Goal: Information Seeking & Learning: Check status

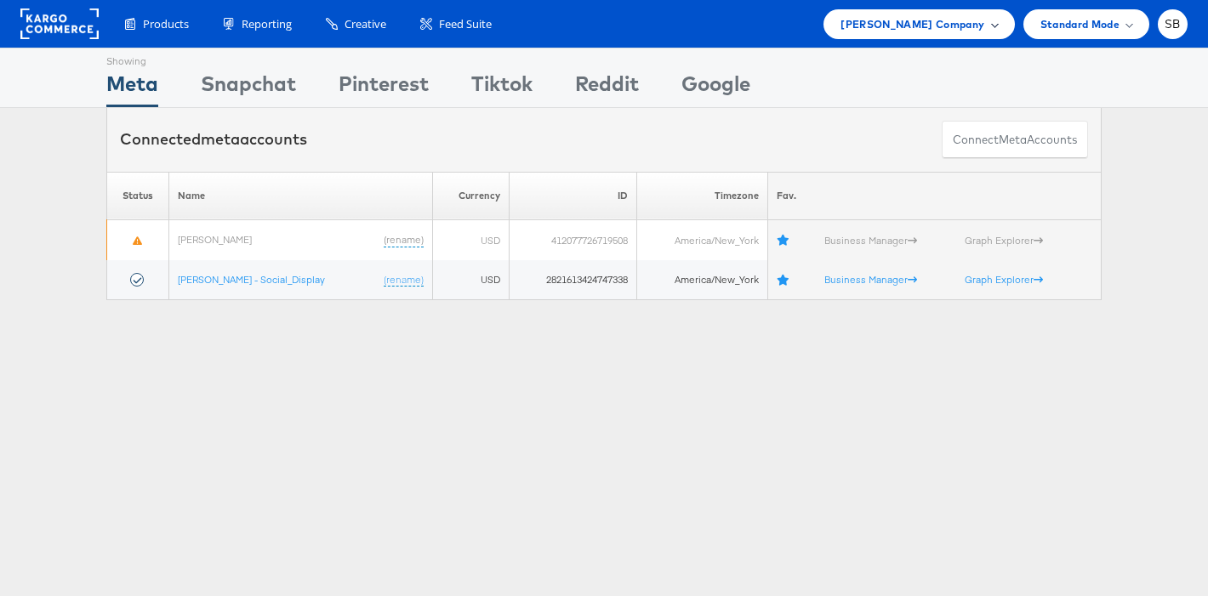
click at [930, 18] on span "Belk Company" at bounding box center [913, 24] width 144 height 18
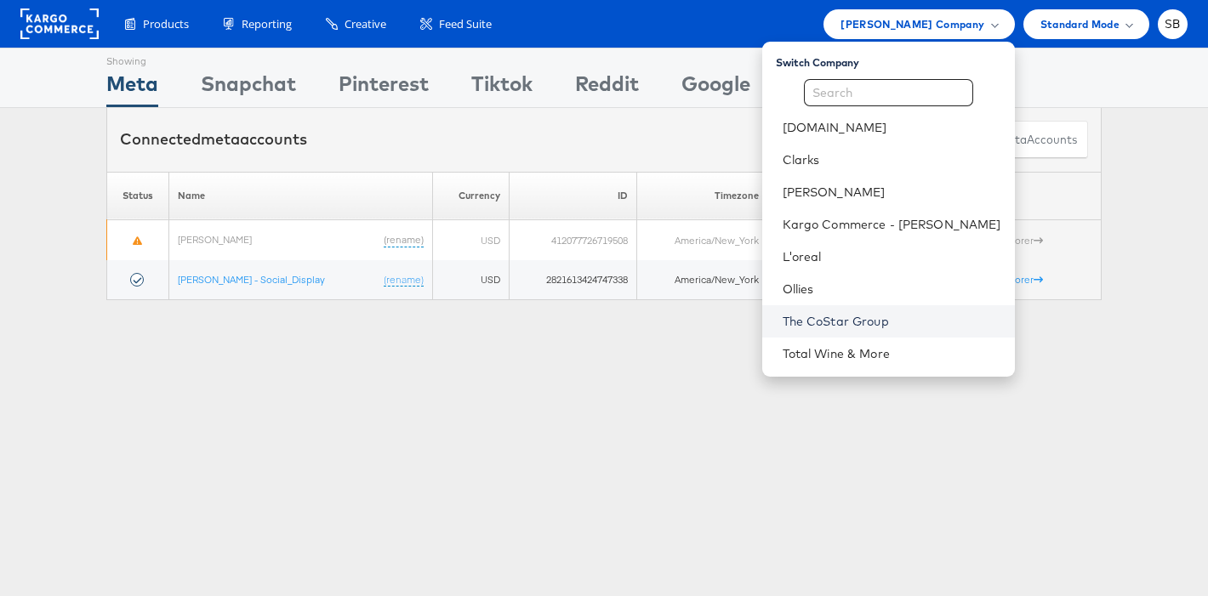
click at [883, 316] on link "The CoStar Group" at bounding box center [892, 321] width 219 height 17
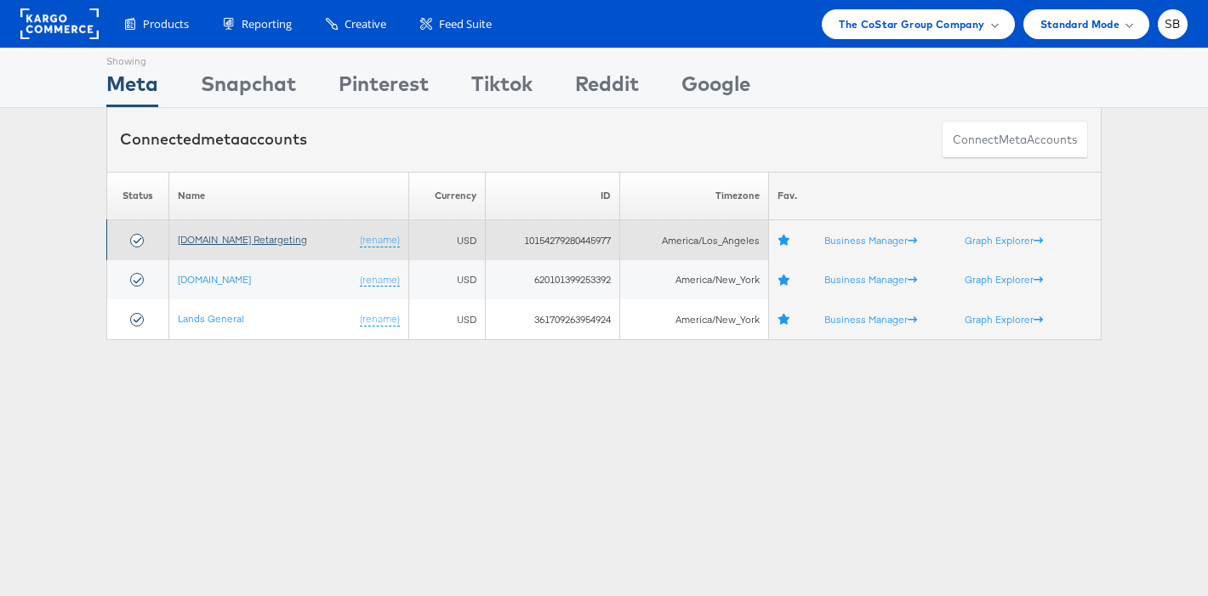
click at [260, 233] on link "[DOMAIN_NAME] Retargeting" at bounding box center [242, 239] width 129 height 13
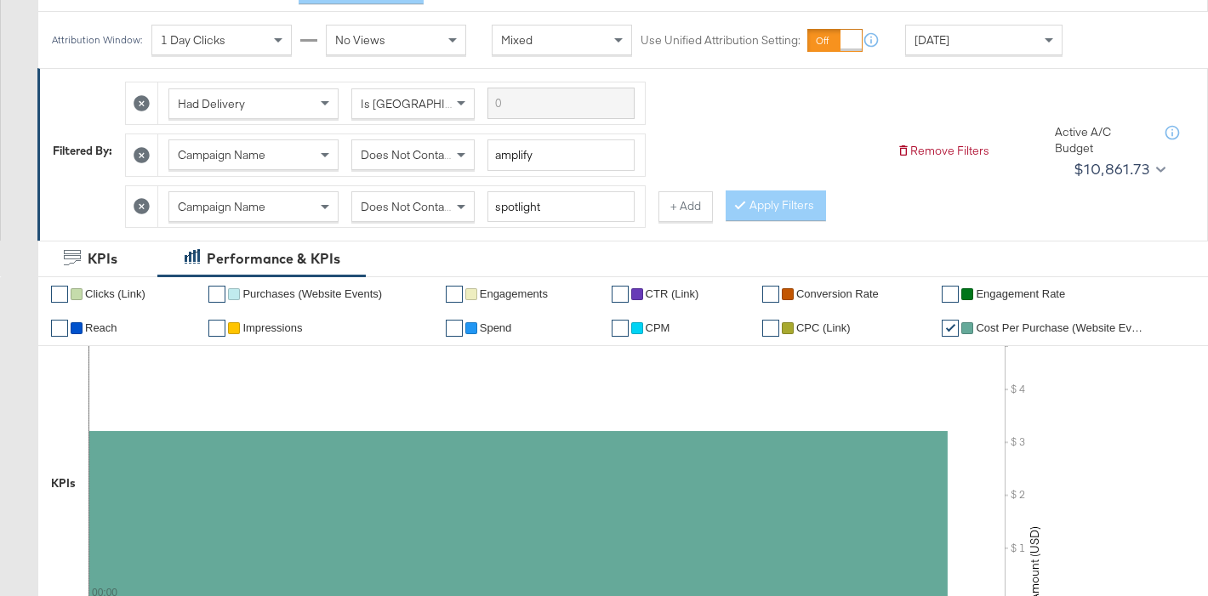
scroll to position [219, 0]
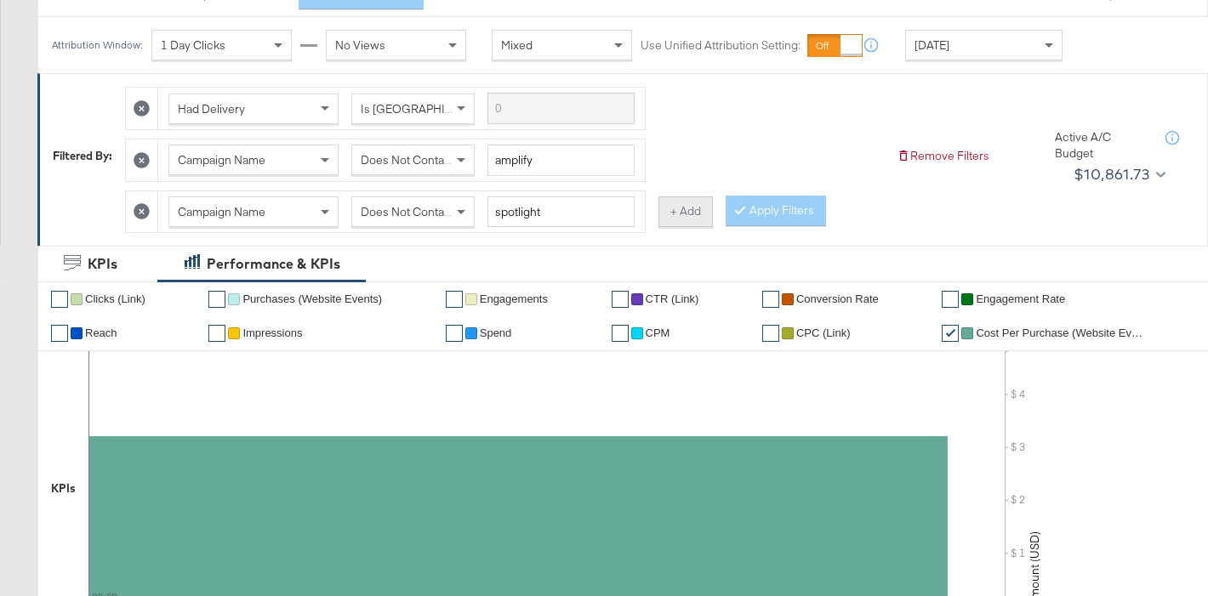
click at [676, 210] on button "+ Add" at bounding box center [686, 212] width 54 height 31
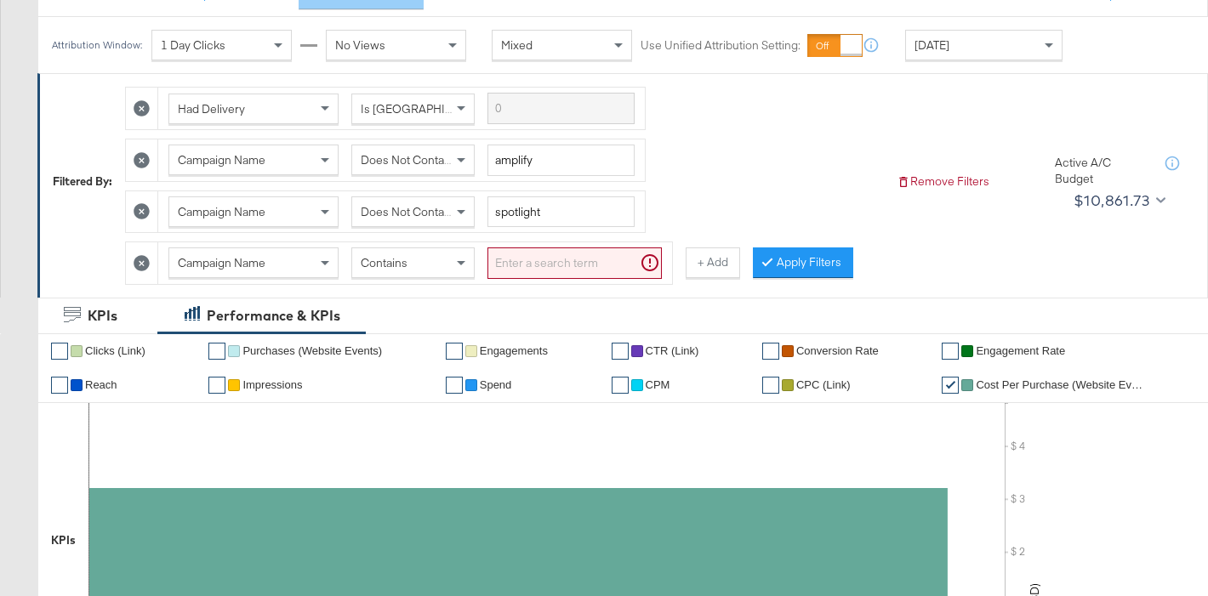
click at [582, 269] on input "search" at bounding box center [575, 263] width 174 height 31
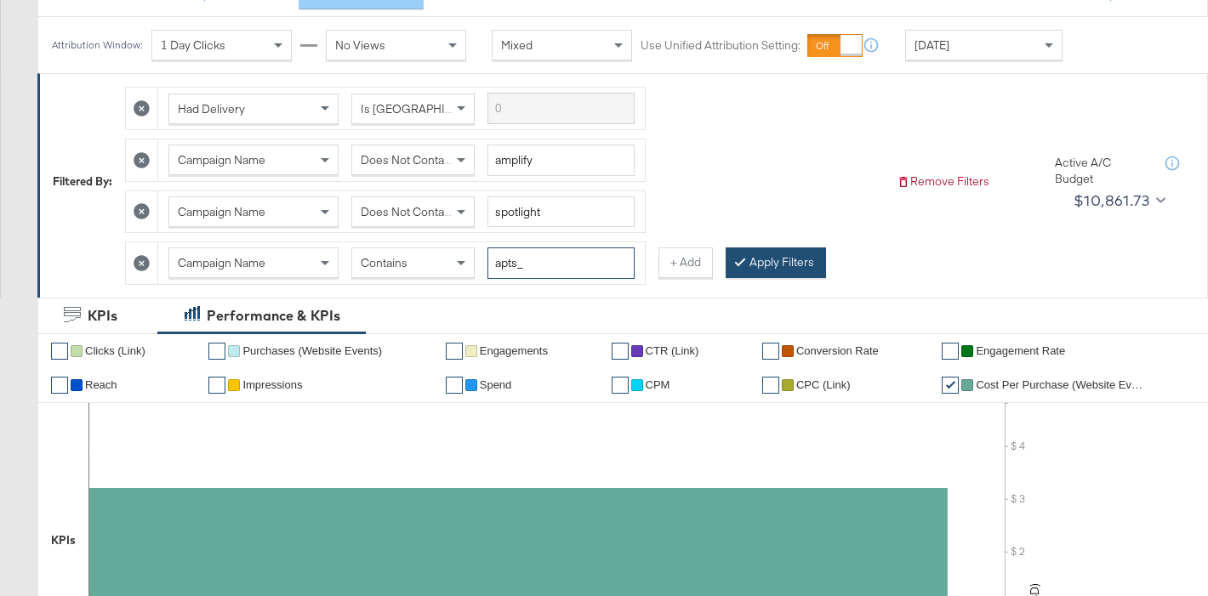
type input "apts_"
click at [756, 258] on button "Apply Filters" at bounding box center [776, 263] width 100 height 31
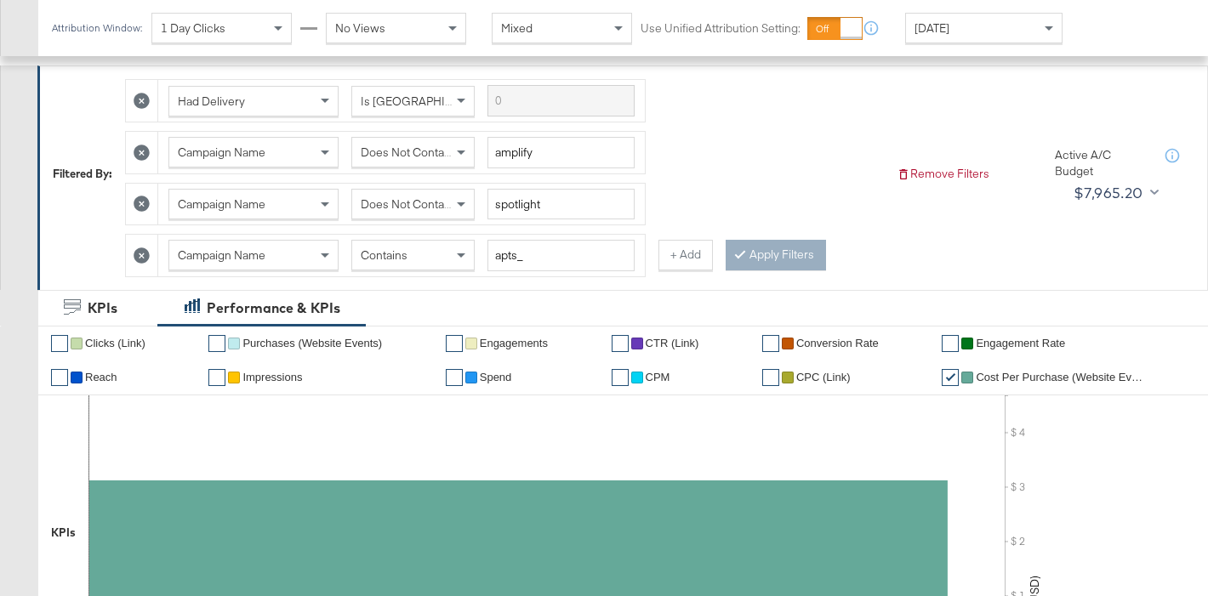
scroll to position [0, 0]
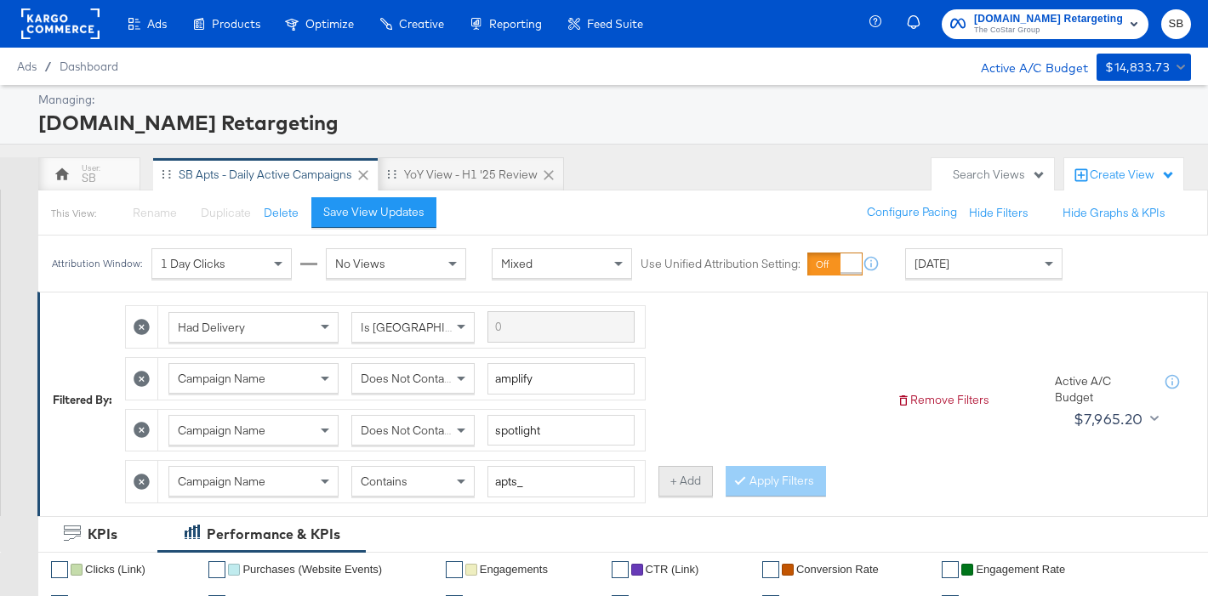
click at [686, 480] on button "+ Add" at bounding box center [686, 481] width 54 height 31
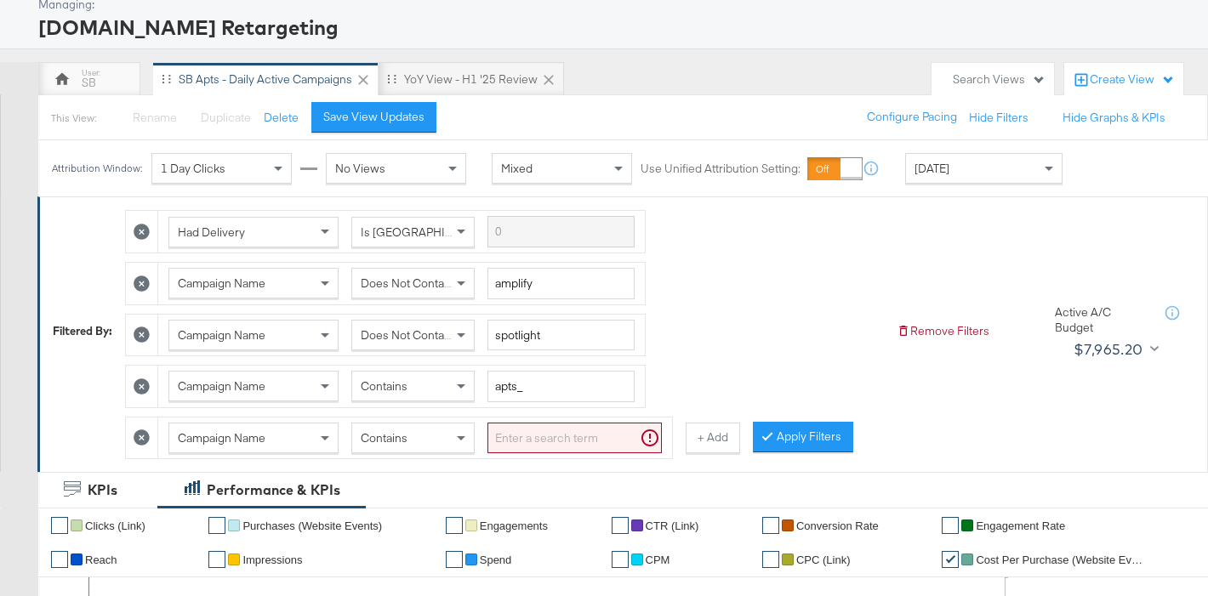
scroll to position [142, 0]
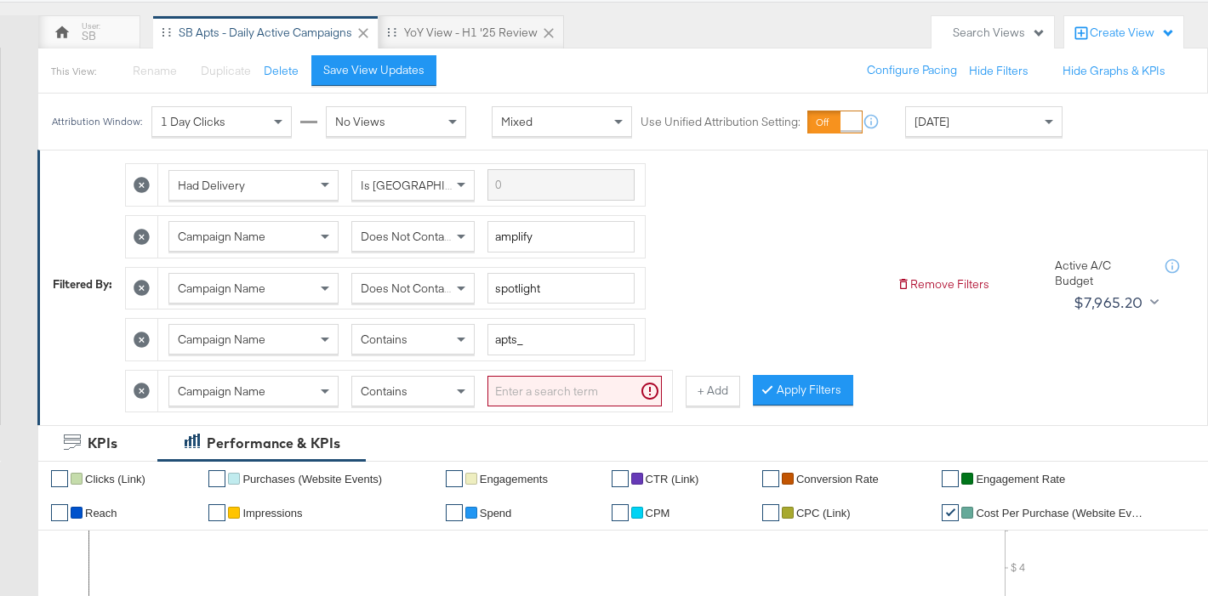
drag, startPoint x: 445, startPoint y: 379, endPoint x: 429, endPoint y: 401, distance: 27.4
click at [444, 380] on div "Contains" at bounding box center [413, 391] width 122 height 29
drag, startPoint x: 413, startPoint y: 443, endPoint x: 566, endPoint y: 400, distance: 159.2
click at [575, 396] on input "search" at bounding box center [575, 391] width 174 height 31
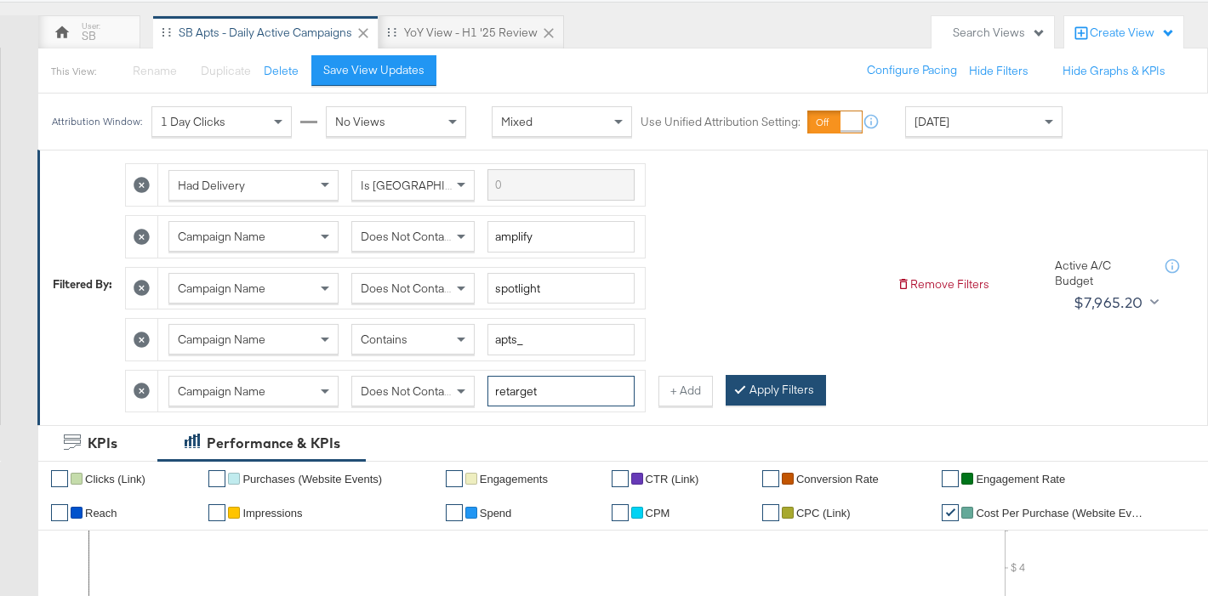
type input "retarget"
click at [809, 393] on button "Apply Filters" at bounding box center [776, 390] width 100 height 31
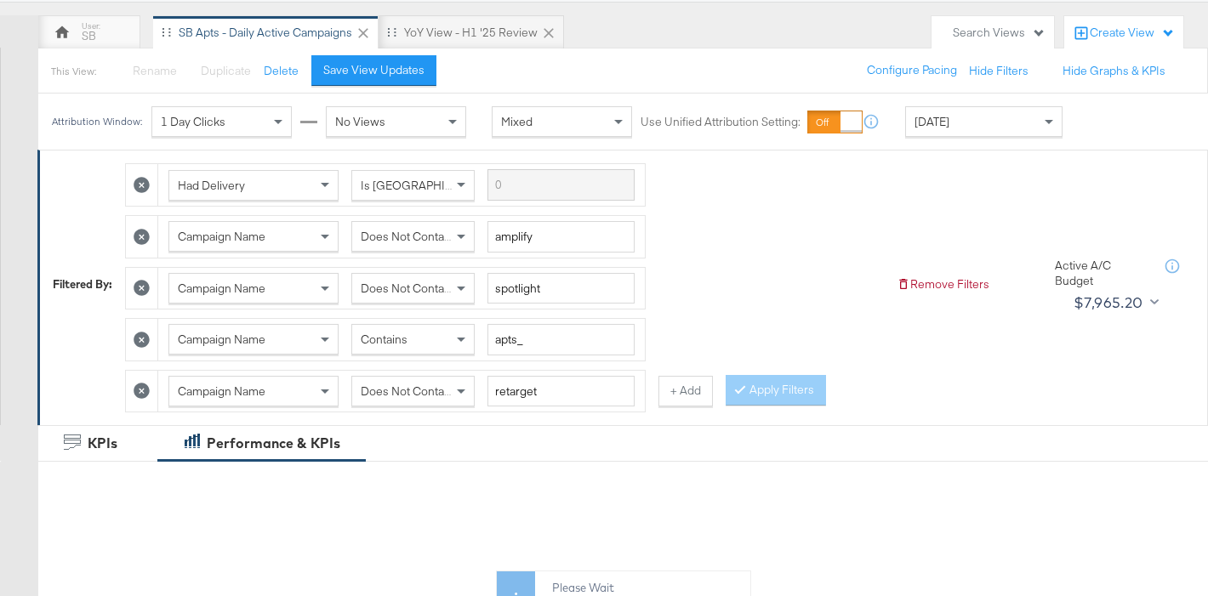
click at [993, 111] on div "Today" at bounding box center [984, 121] width 156 height 29
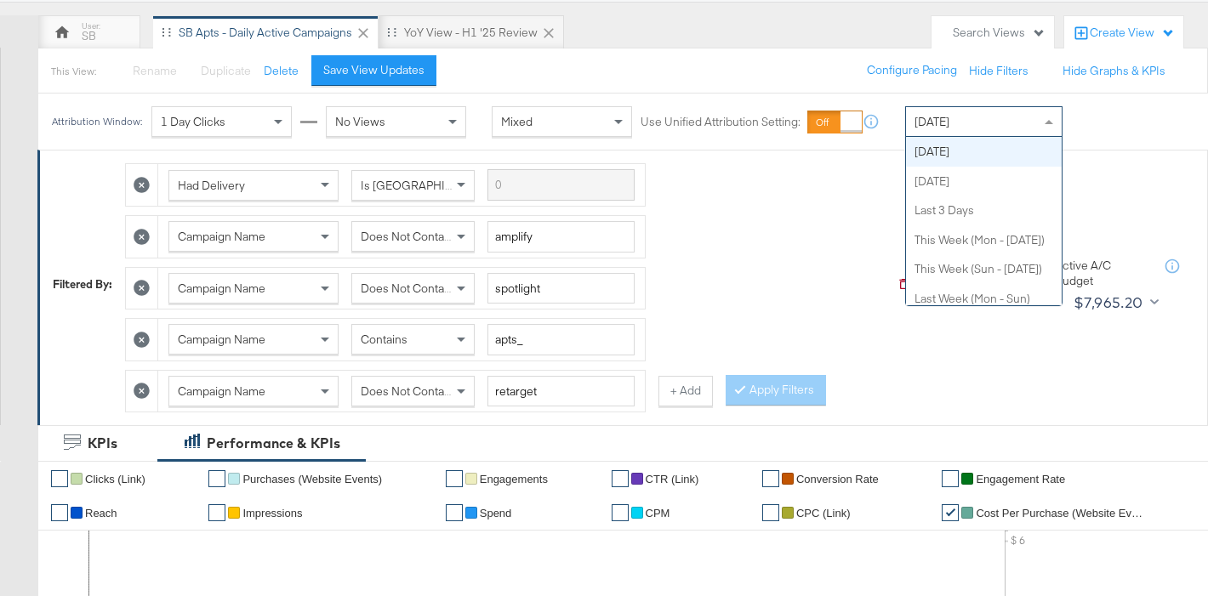
scroll to position [0, 0]
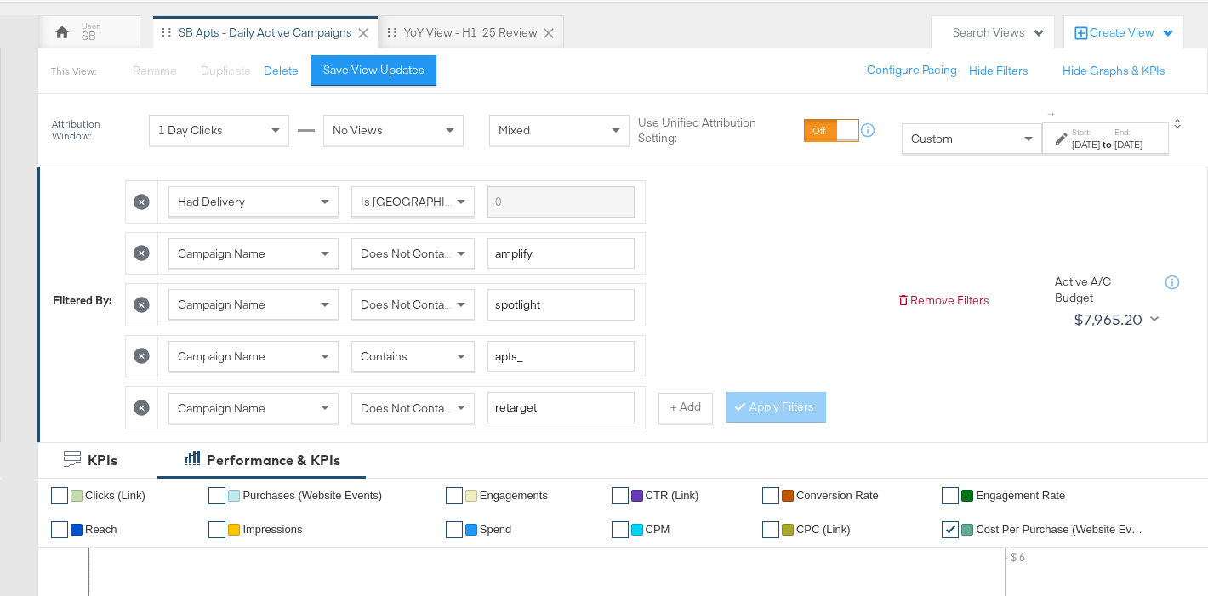
click at [1072, 134] on label "Start:" at bounding box center [1086, 132] width 28 height 11
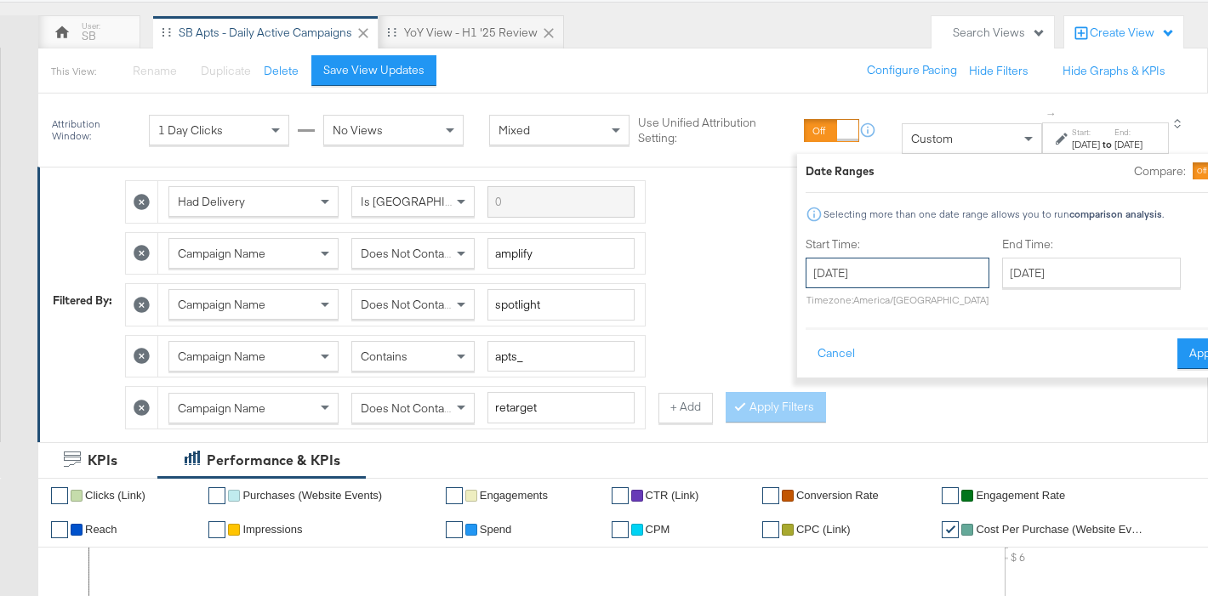
click at [905, 269] on input "August 12th 2025" at bounding box center [898, 273] width 184 height 31
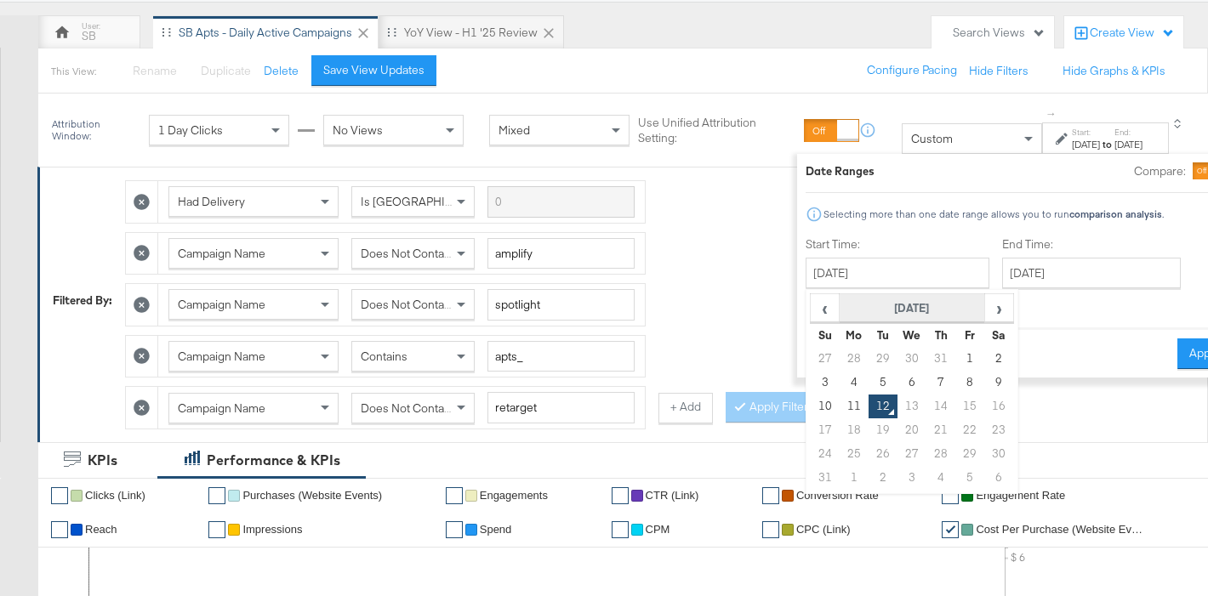
click at [849, 305] on th "August 2025" at bounding box center [912, 308] width 146 height 29
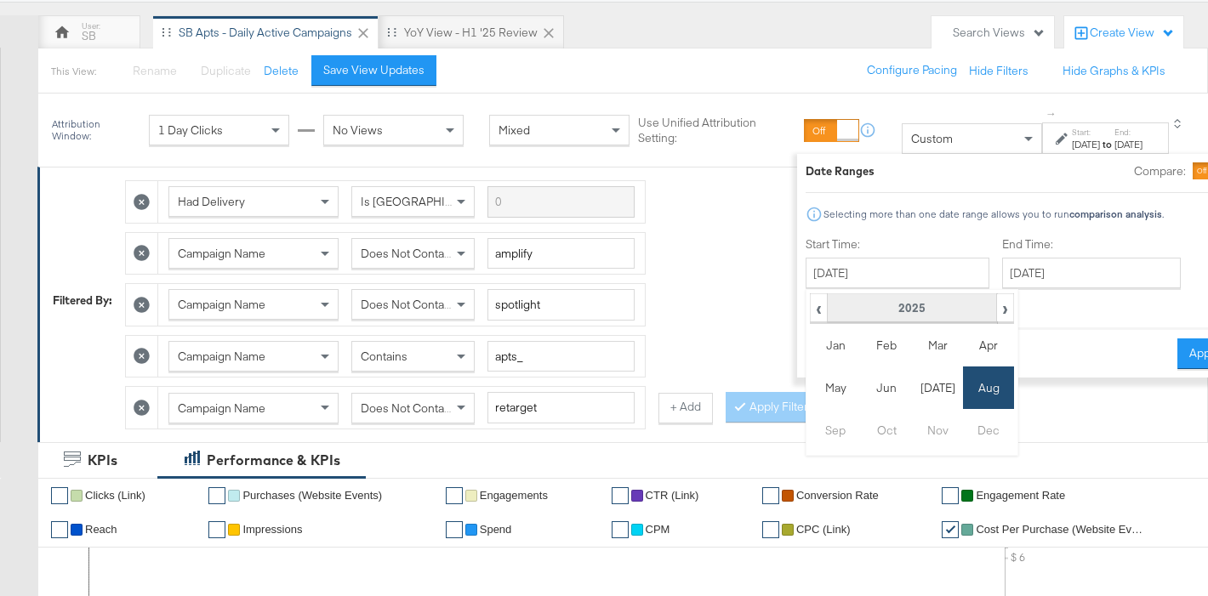
click at [855, 310] on th "2025" at bounding box center [911, 308] width 169 height 29
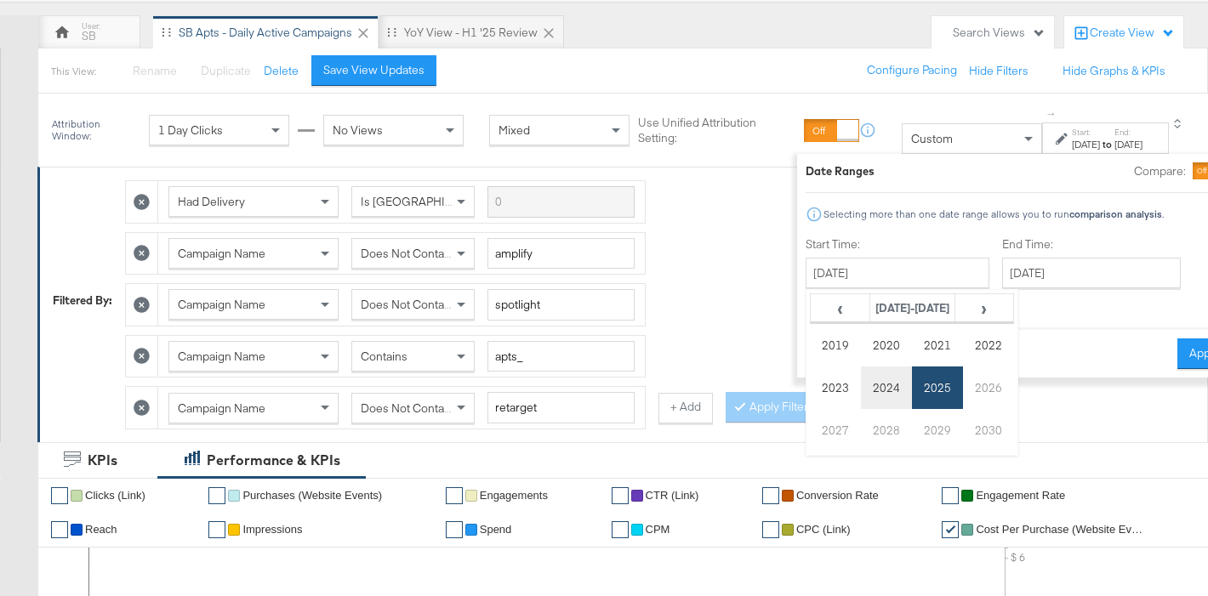
click at [861, 391] on td "2024" at bounding box center [886, 388] width 51 height 43
click at [963, 384] on td "Aug" at bounding box center [988, 388] width 51 height 43
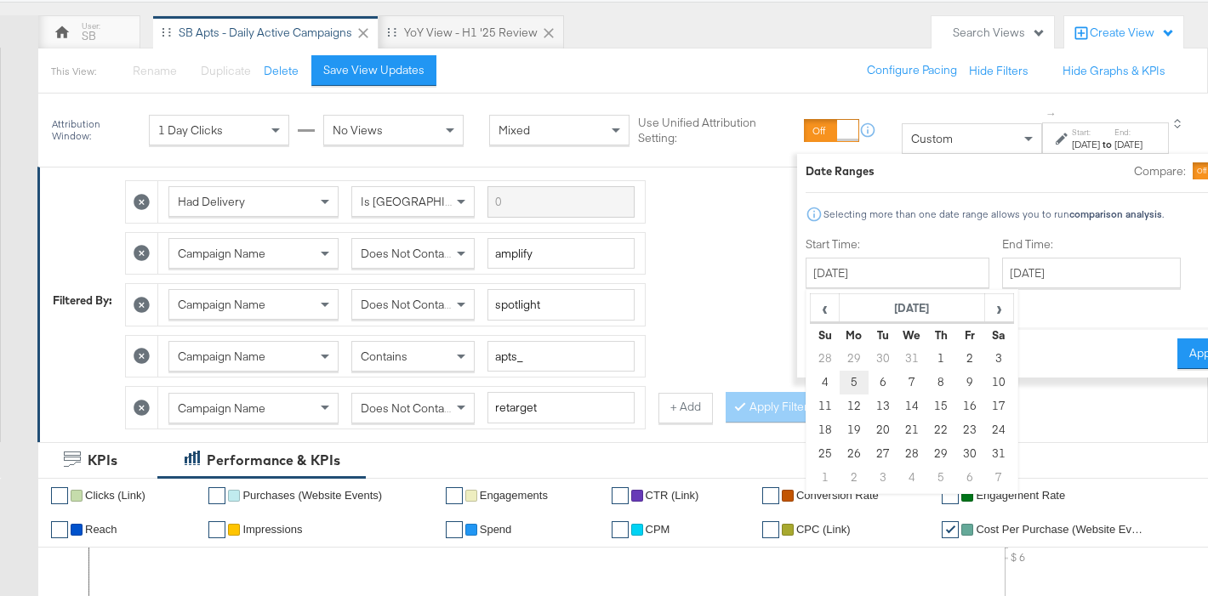
click at [839, 383] on td "5" at bounding box center [853, 383] width 29 height 24
type input "August 5th 2024"
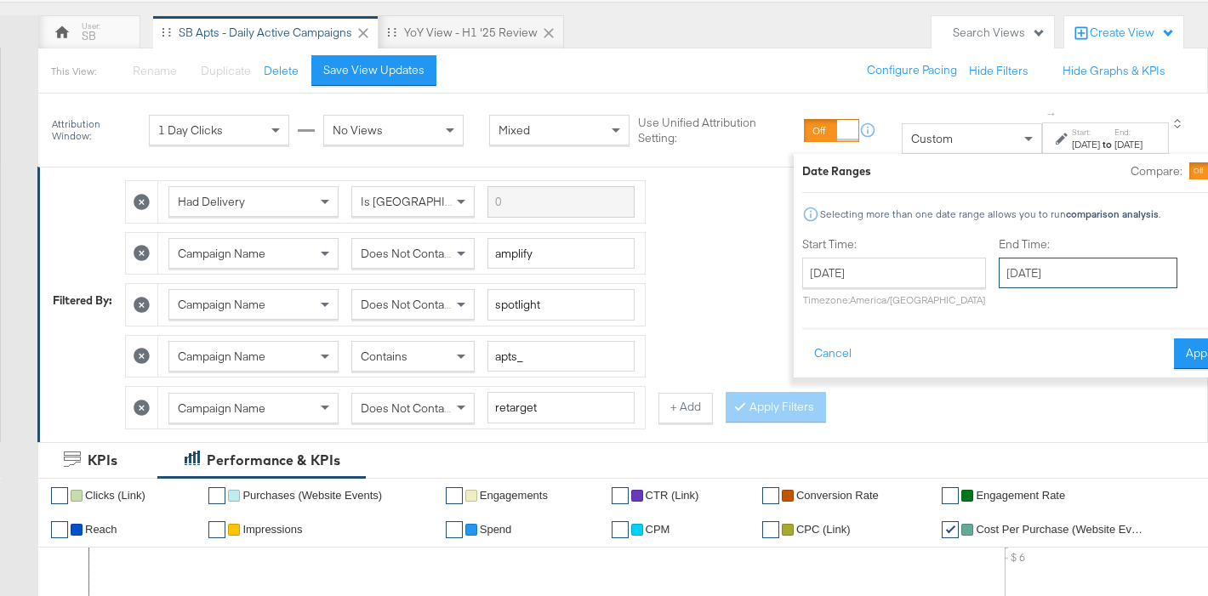
click at [1050, 277] on input "August 12th 2025" at bounding box center [1088, 273] width 179 height 31
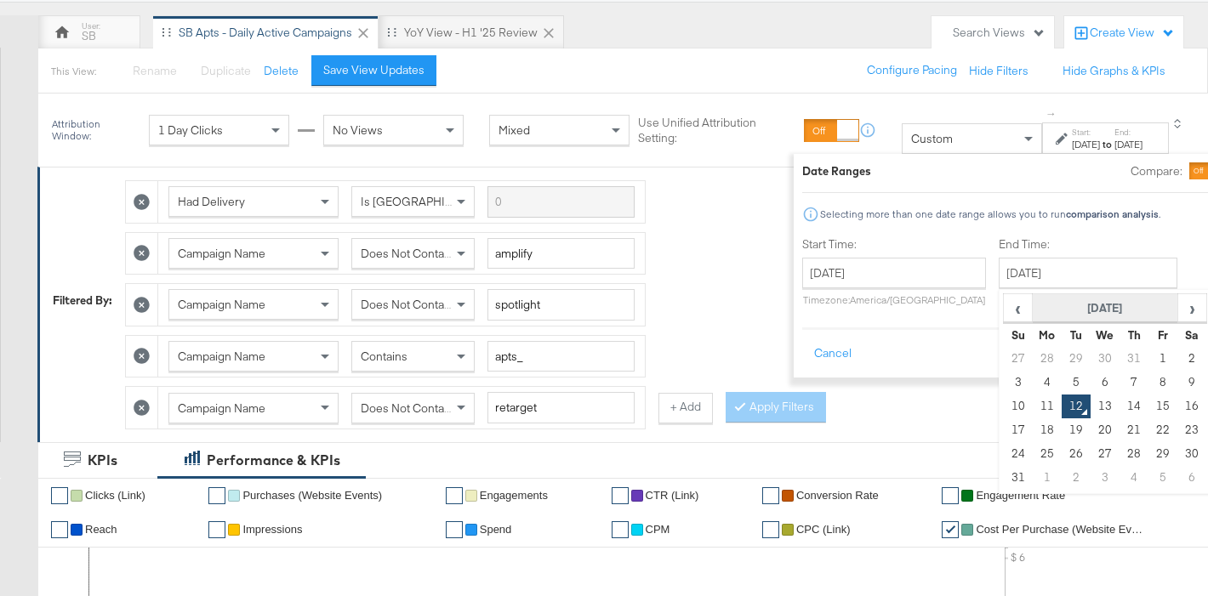
click at [1035, 310] on th "August 2025" at bounding box center [1105, 308] width 146 height 29
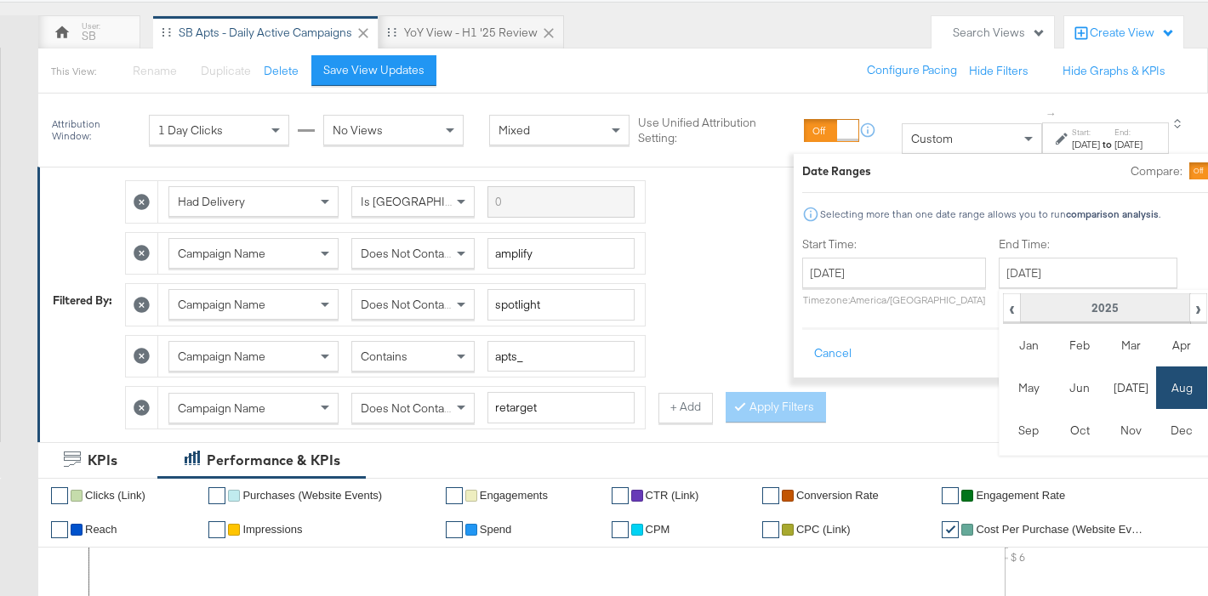
click at [1053, 309] on th "2025" at bounding box center [1104, 308] width 169 height 29
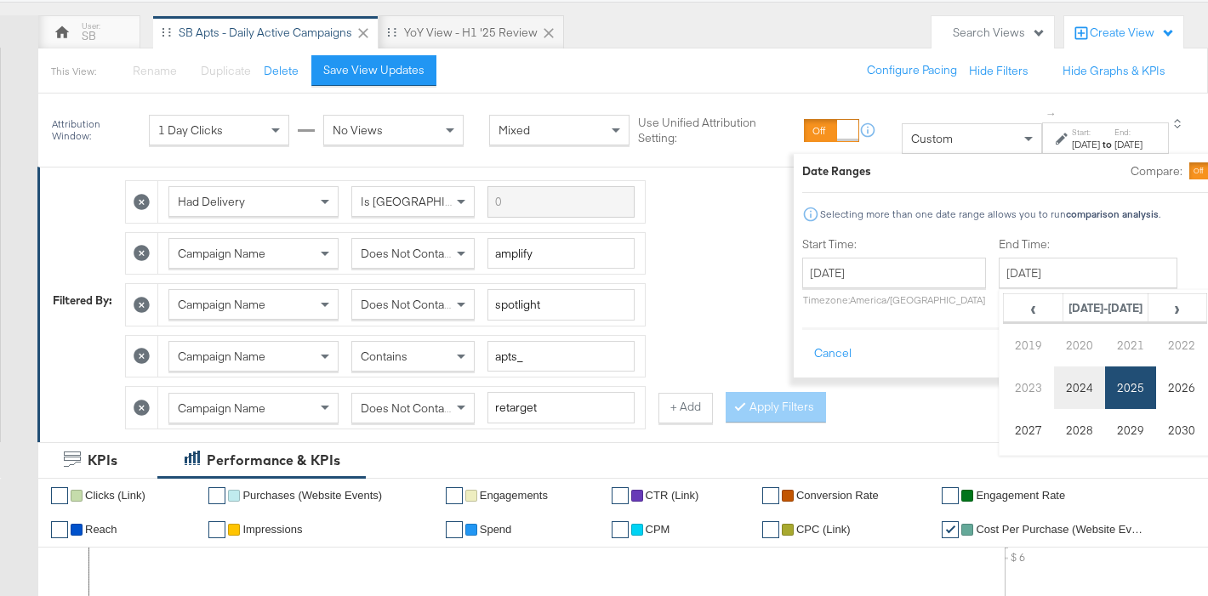
click at [1054, 393] on td "2024" at bounding box center [1079, 388] width 51 height 43
click at [1156, 388] on td "Aug" at bounding box center [1181, 388] width 51 height 43
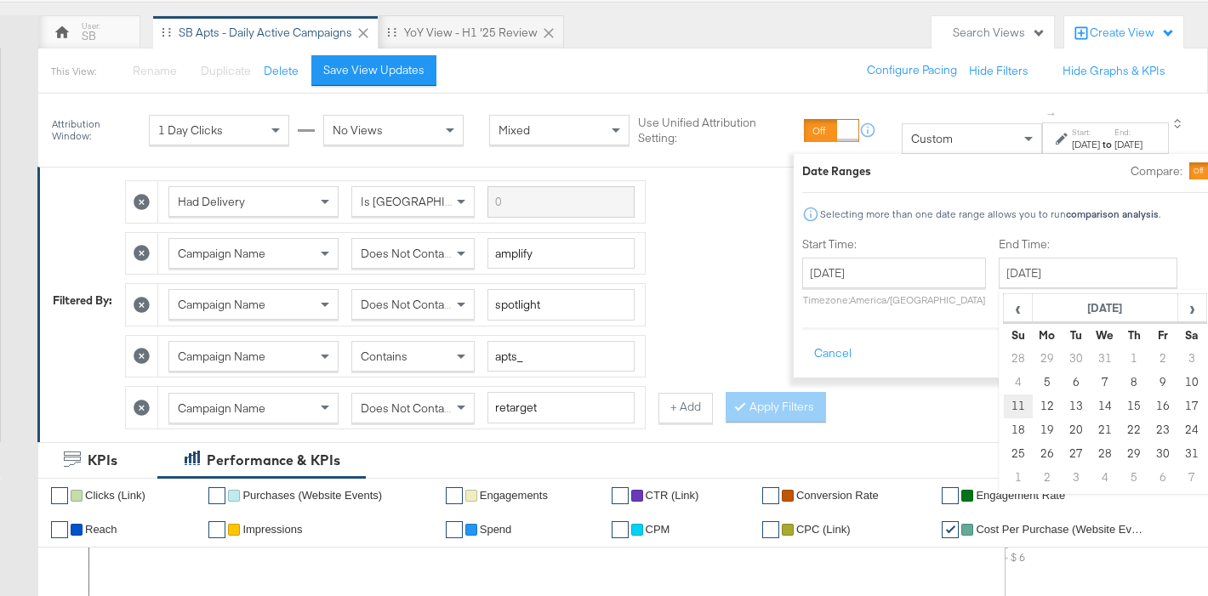
click at [1003, 410] on td "11" at bounding box center [1017, 407] width 29 height 24
type input "August 11th 2024"
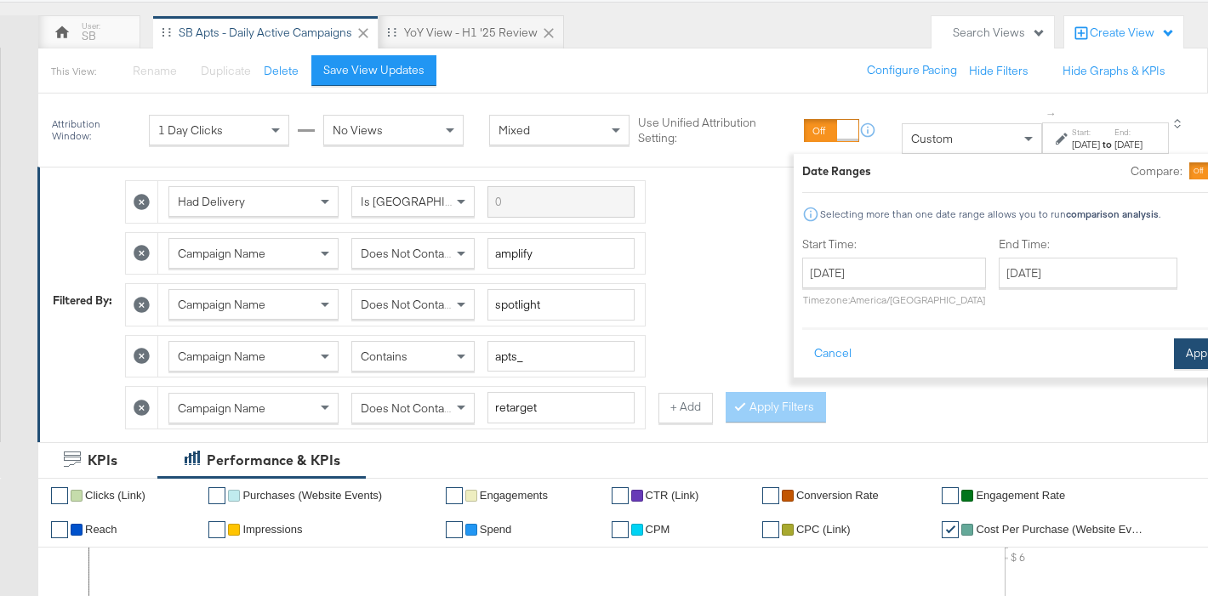
click at [1174, 354] on button "Apply" at bounding box center [1201, 354] width 54 height 31
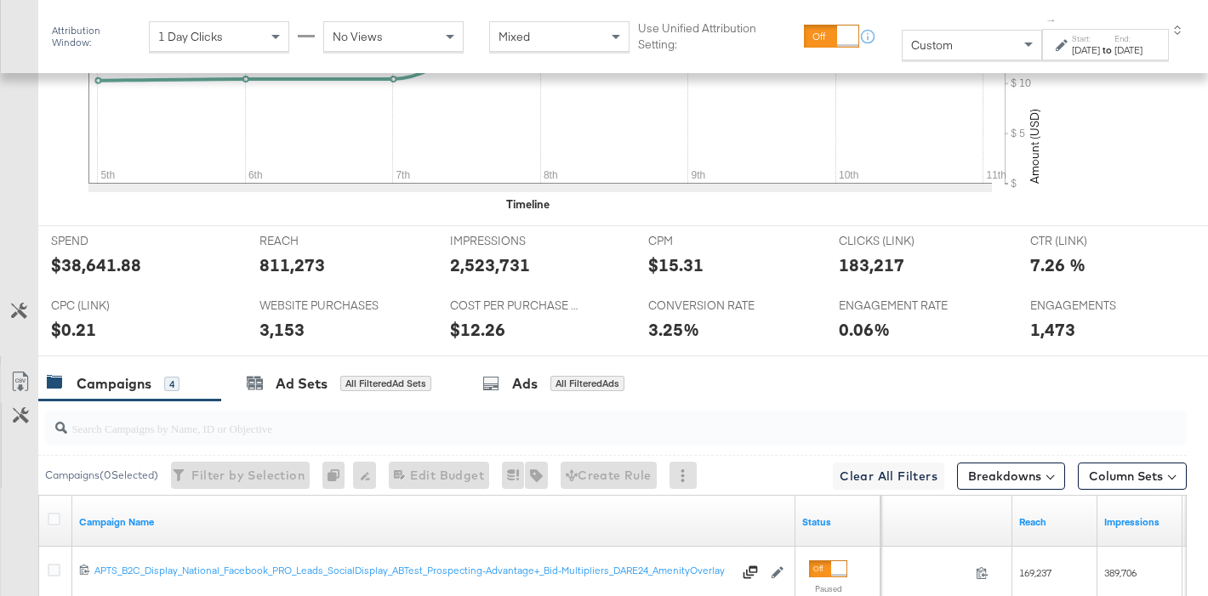
scroll to position [739, 0]
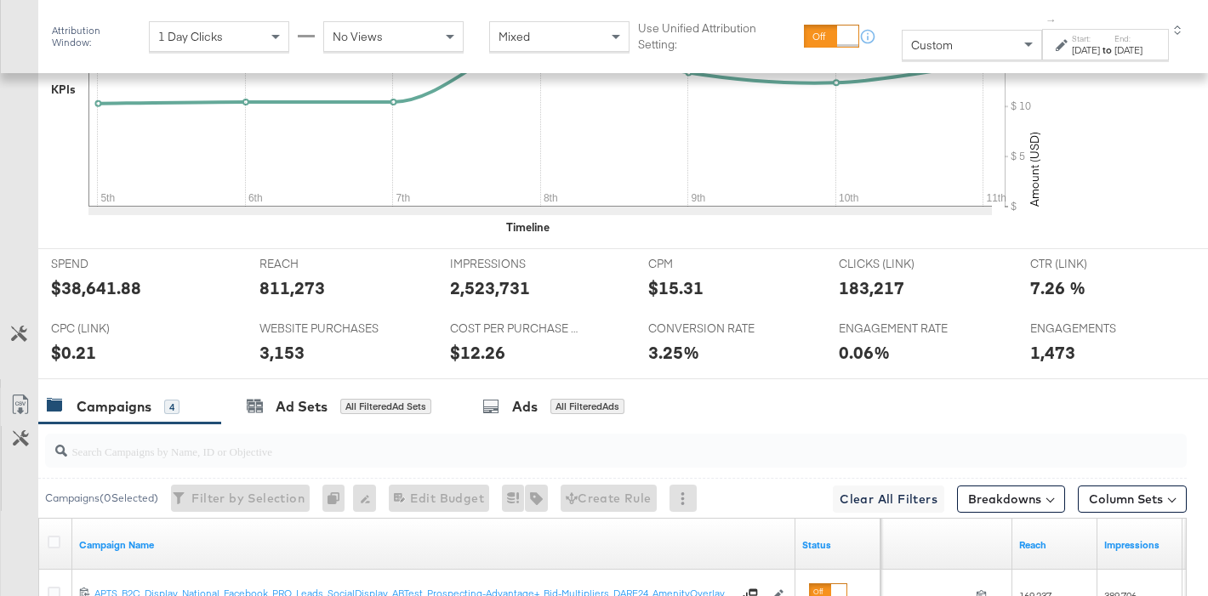
click at [99, 289] on div "$38,641.88" at bounding box center [96, 288] width 90 height 25
copy div "38,641.88"
click at [294, 285] on div "811,273" at bounding box center [293, 288] width 66 height 25
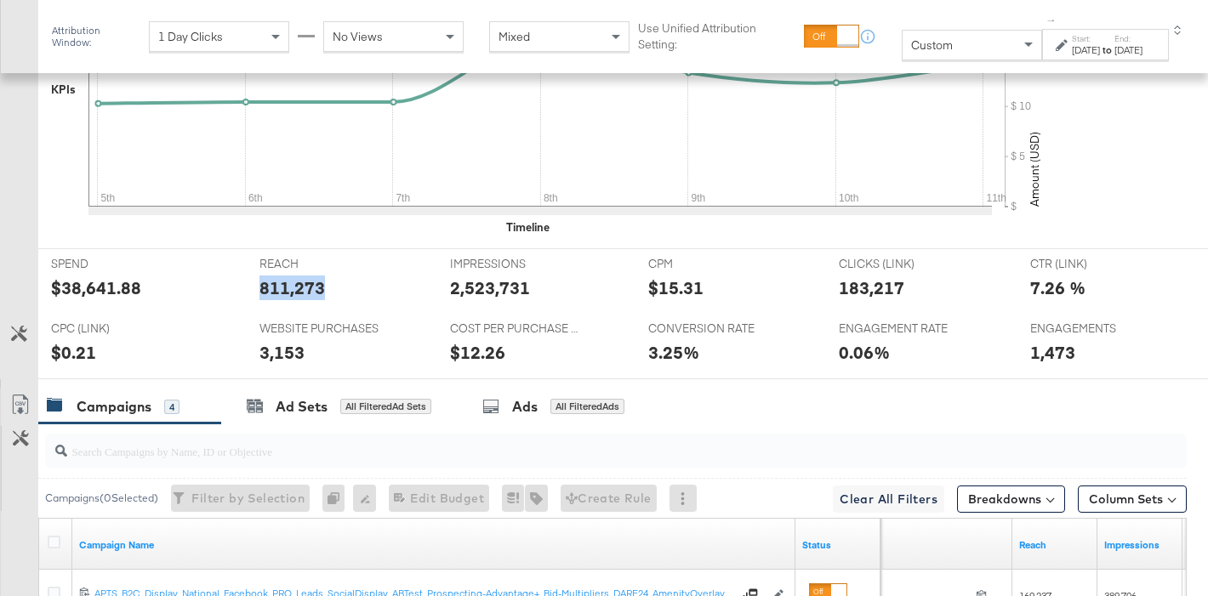
click at [294, 285] on div "811,273" at bounding box center [293, 288] width 66 height 25
copy div "811,273"
click at [475, 289] on div "2,523,731" at bounding box center [490, 288] width 80 height 25
copy div "2,523,731"
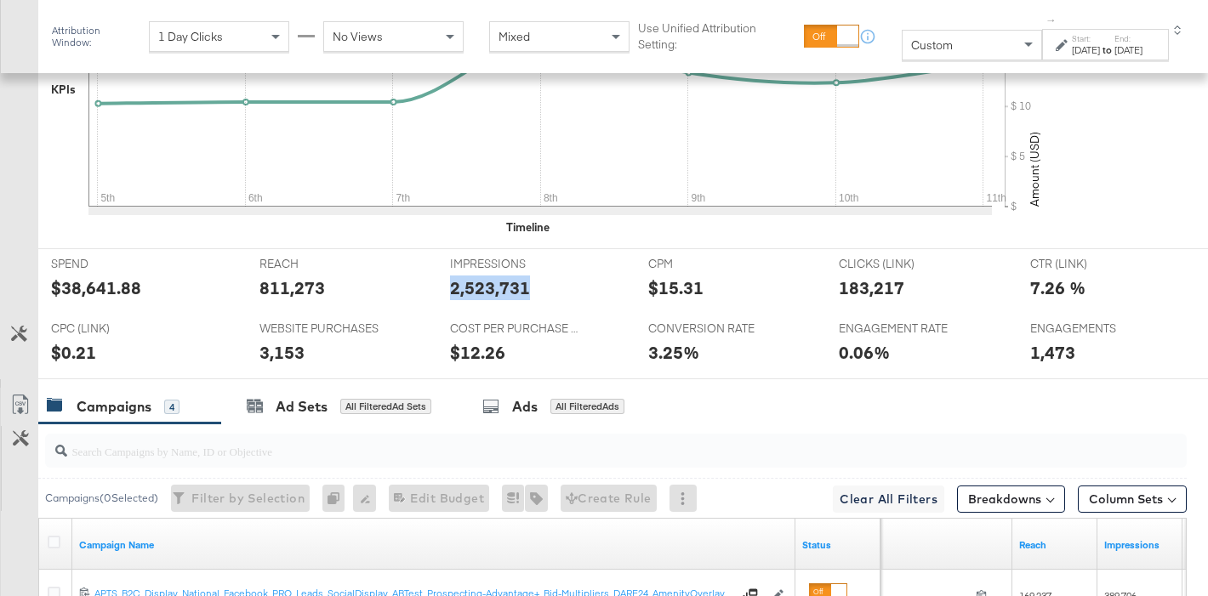
click at [884, 286] on div "183,217" at bounding box center [872, 288] width 66 height 25
copy div "183,217"
click at [271, 354] on div "3,153" at bounding box center [282, 352] width 45 height 25
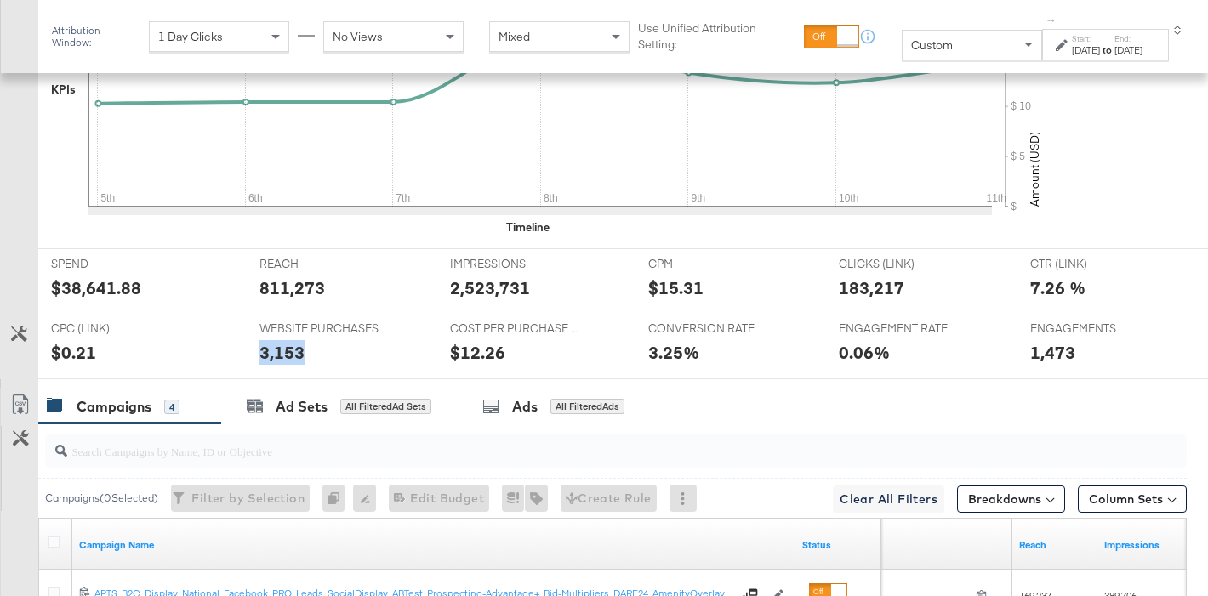
copy div "3,153"
click at [1050, 348] on div "1,473" at bounding box center [1052, 352] width 45 height 25
copy div "1,473"
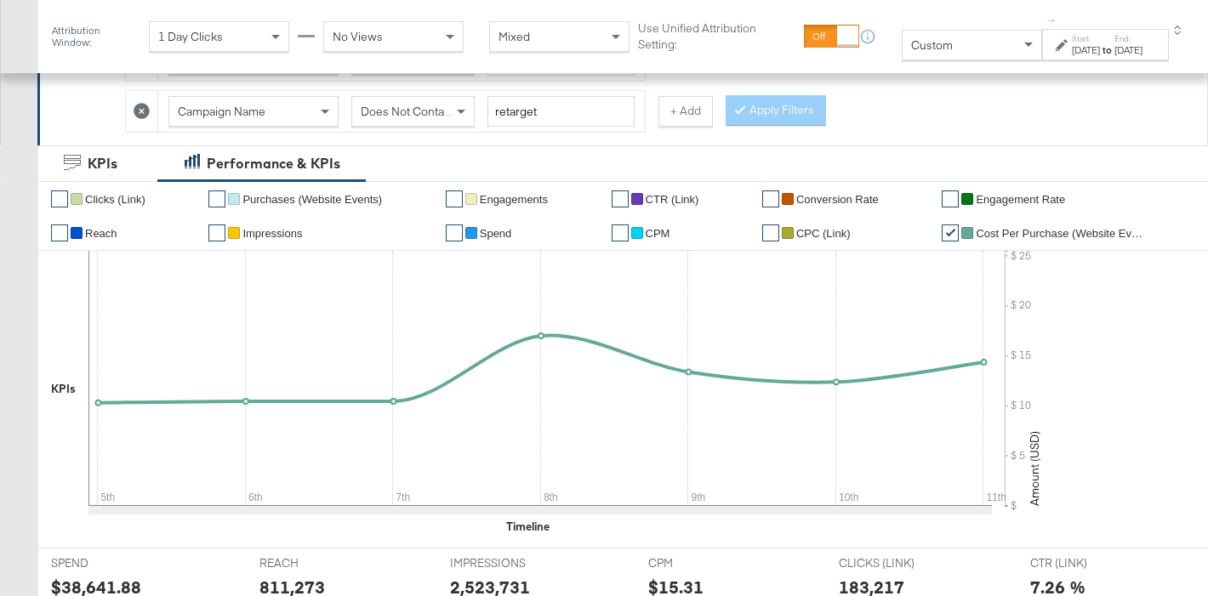
scroll to position [326, 0]
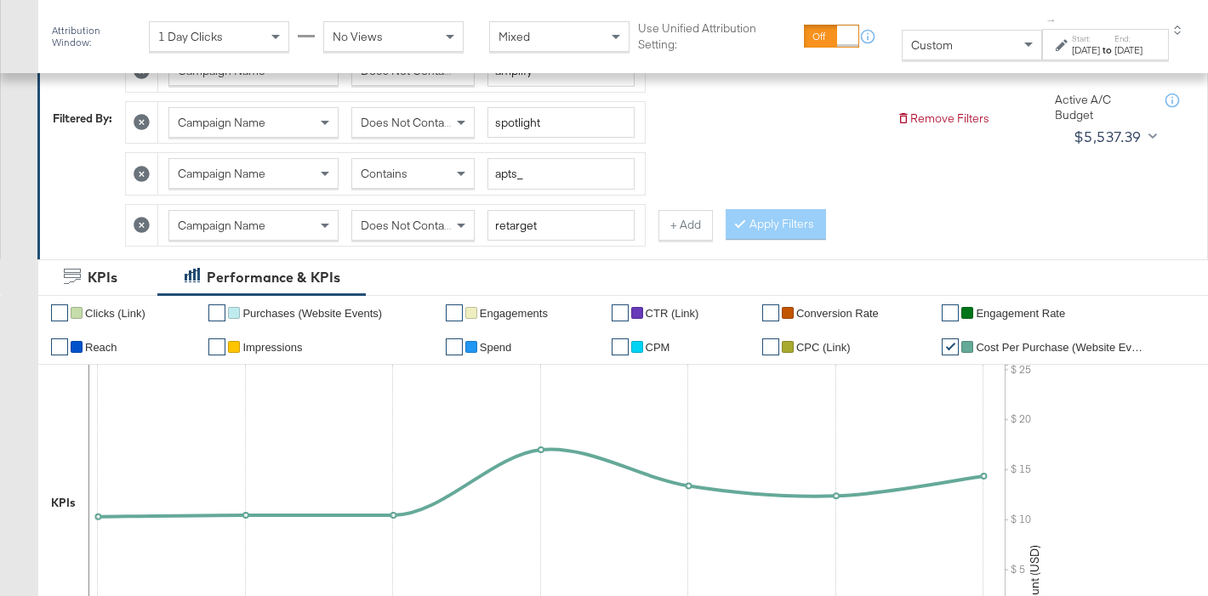
click at [396, 218] on span "Does Not Contain" at bounding box center [407, 225] width 93 height 15
click at [726, 214] on div "Apply Filters" at bounding box center [776, 224] width 100 height 31
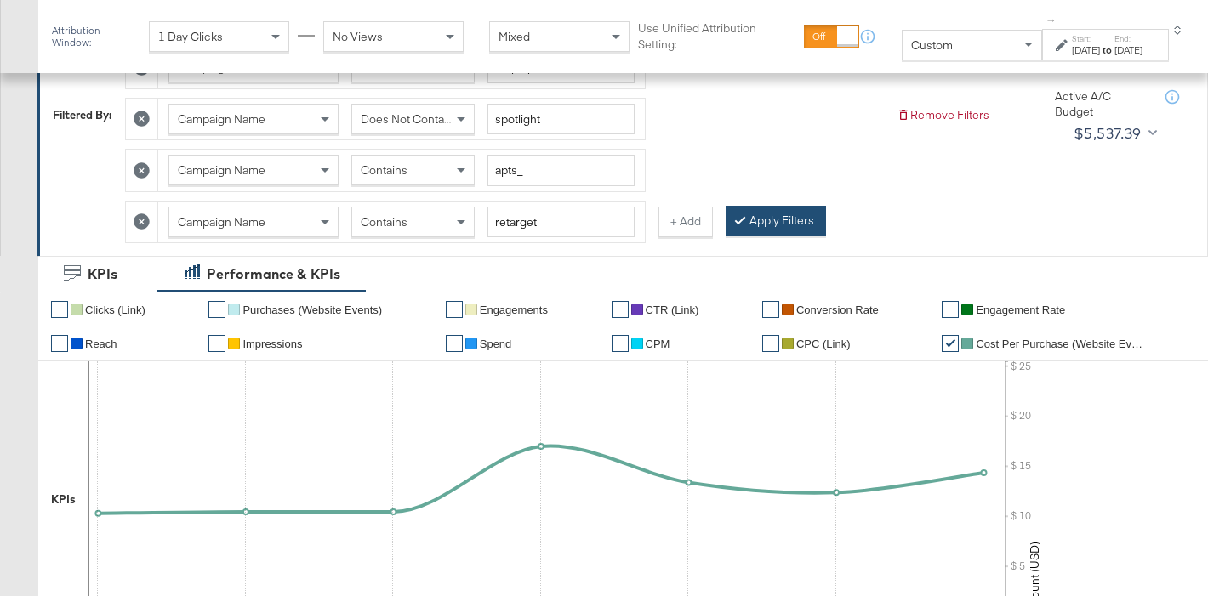
click at [748, 220] on button "Apply Filters" at bounding box center [776, 221] width 100 height 31
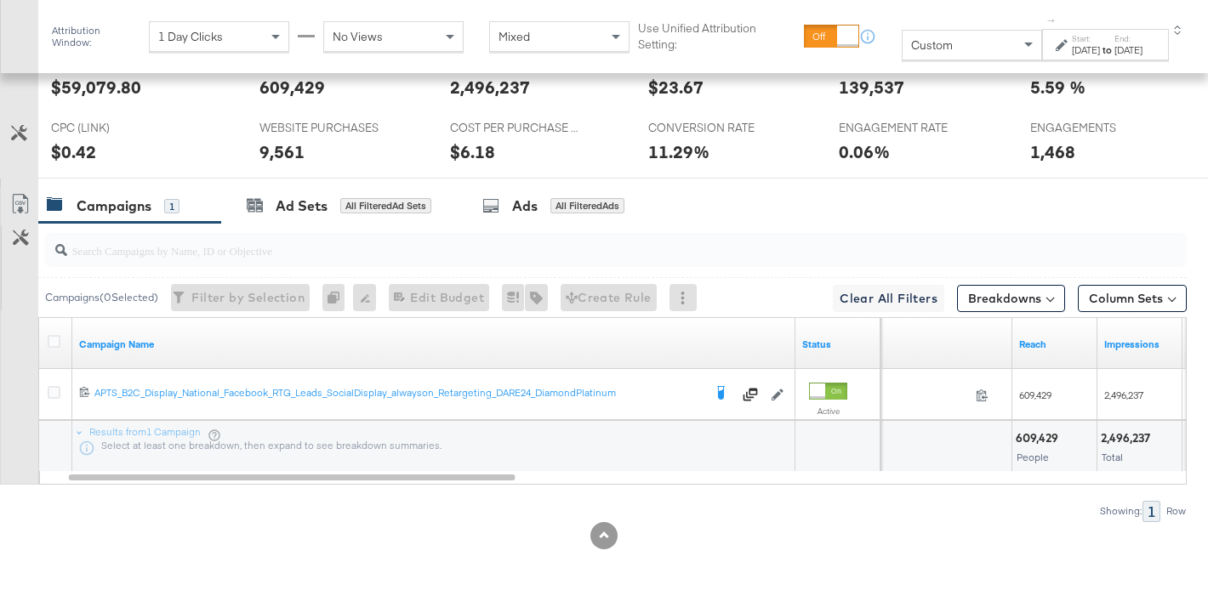
scroll to position [830, 0]
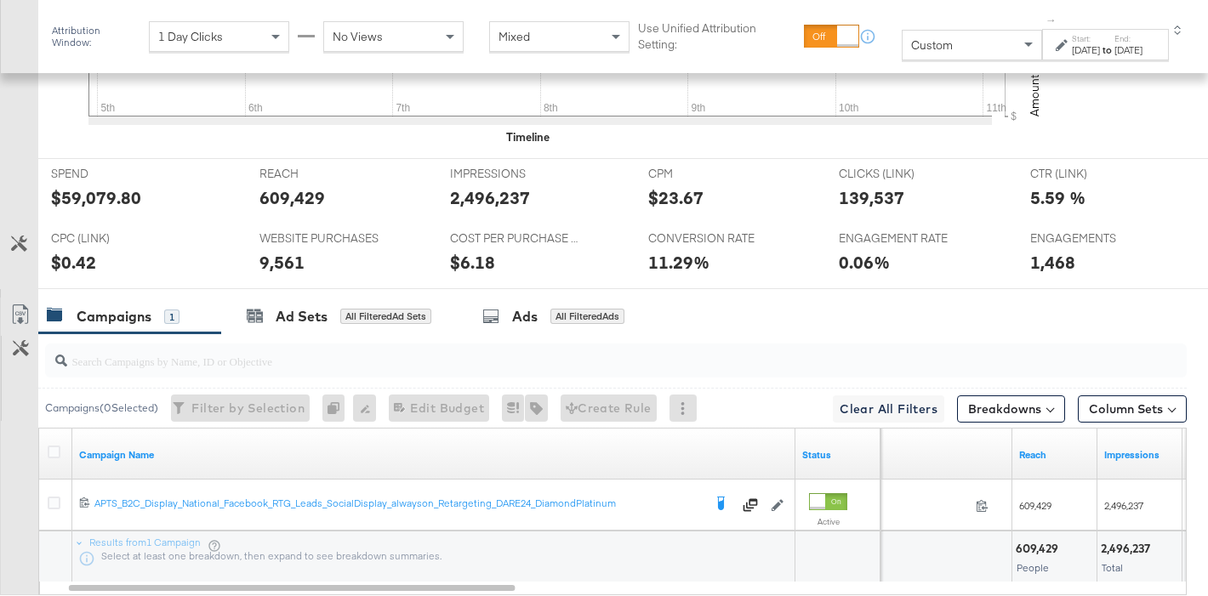
click at [90, 211] on div "SPEND SPEND $59,079.80" at bounding box center [142, 191] width 208 height 65
click at [93, 198] on div "$59,079.80" at bounding box center [96, 197] width 90 height 25
copy div "59,079.80"
click at [286, 198] on div "609,429" at bounding box center [293, 197] width 66 height 25
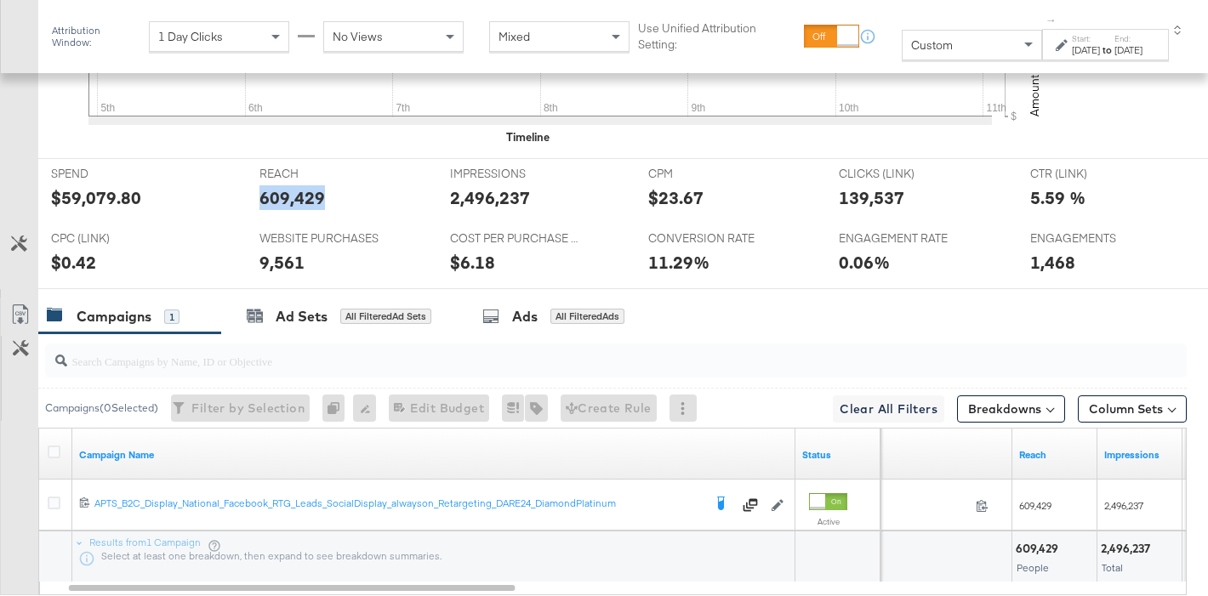
click at [286, 198] on div "609,429" at bounding box center [293, 197] width 66 height 25
copy div "609,429"
click at [465, 197] on div "2,496,237" at bounding box center [490, 197] width 80 height 25
copy div "2,496,237"
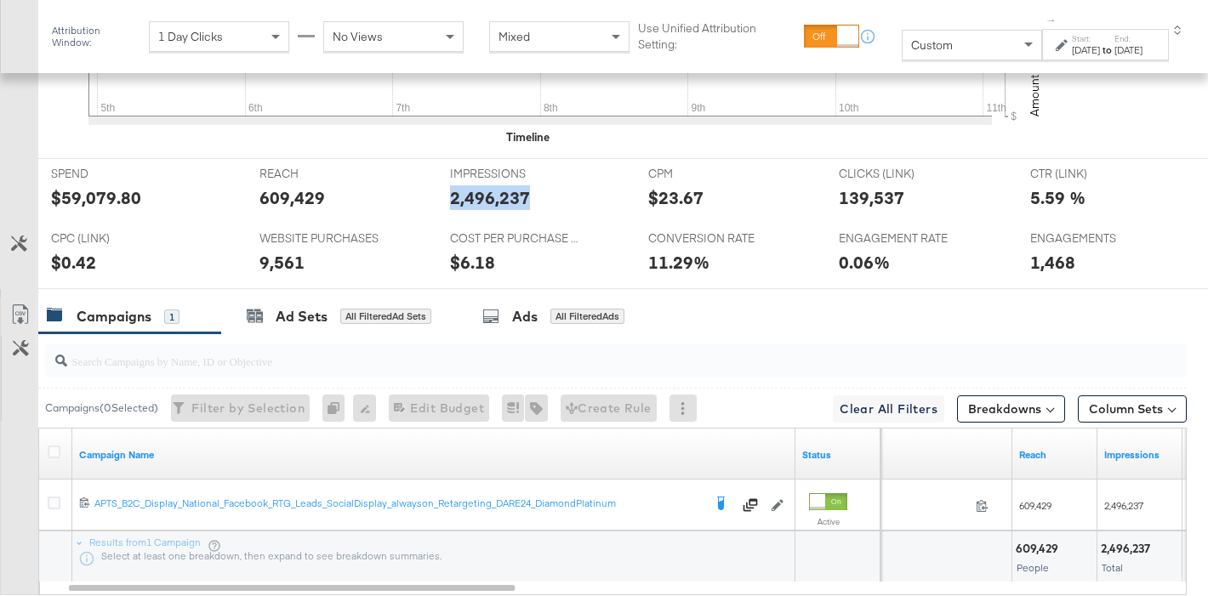
click at [839, 196] on div "139,537" at bounding box center [872, 197] width 66 height 25
click at [283, 264] on div "9,561" at bounding box center [282, 262] width 45 height 25
click at [1048, 261] on div "1,468" at bounding box center [1052, 262] width 45 height 25
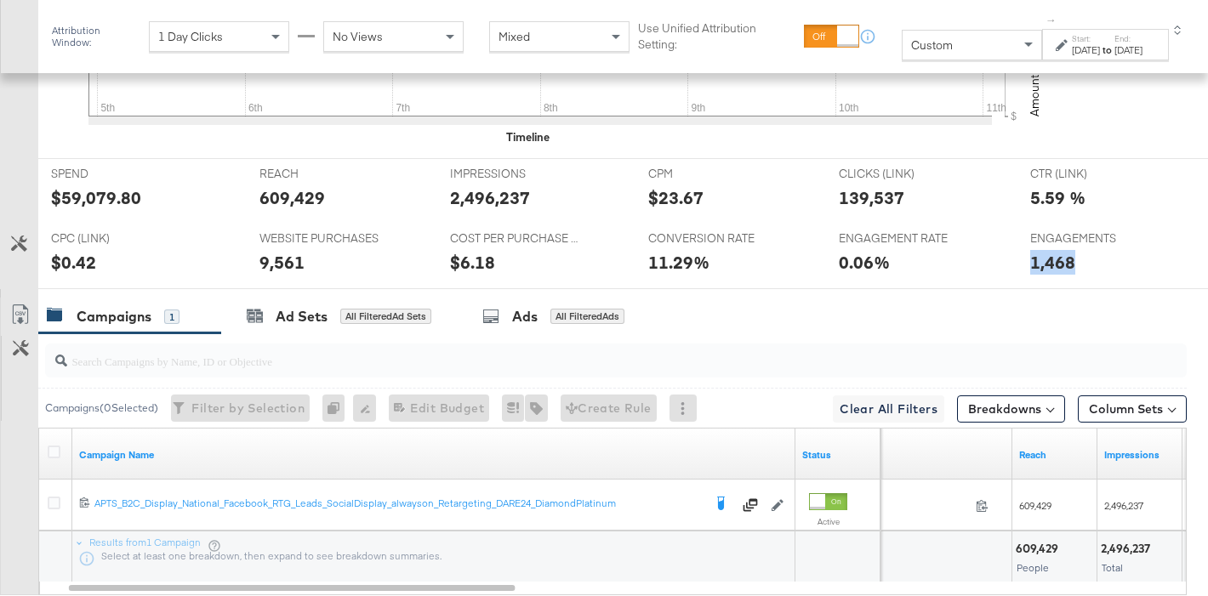
click at [1048, 261] on div "1,468" at bounding box center [1052, 262] width 45 height 25
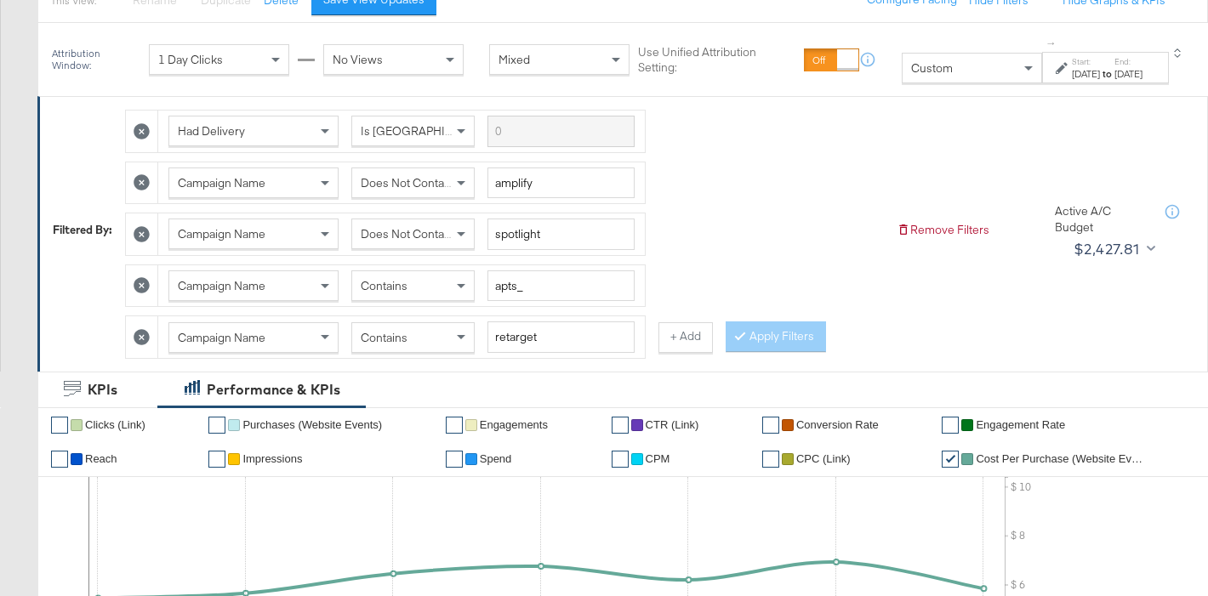
scroll to position [210, 0]
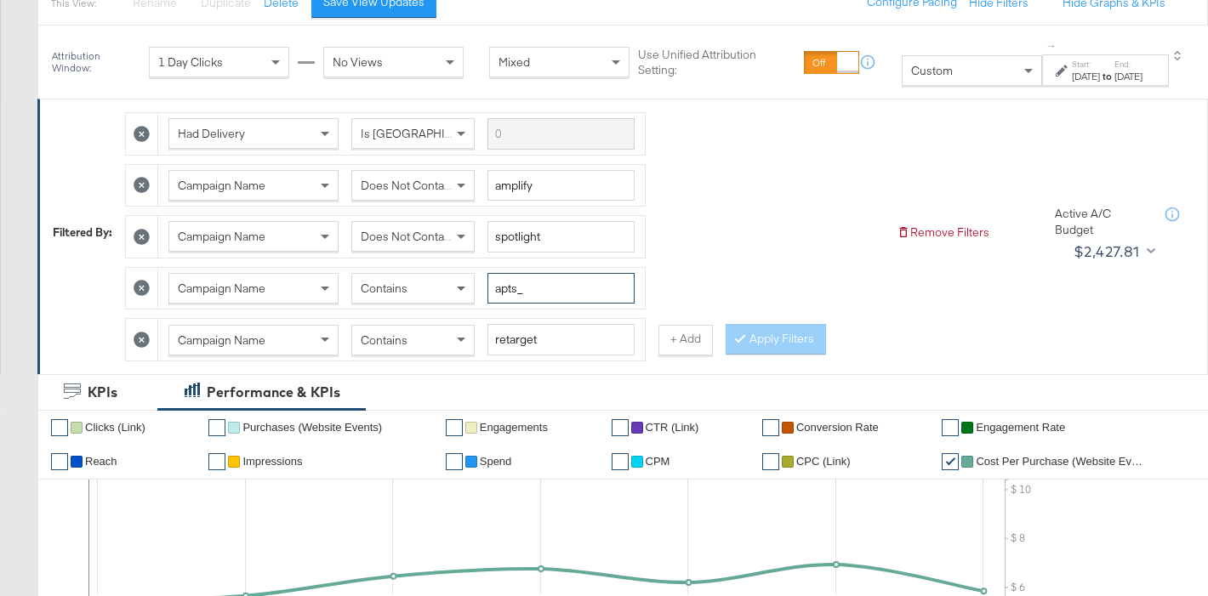
drag, startPoint x: 521, startPoint y: 292, endPoint x: 464, endPoint y: 294, distance: 57.1
click at [464, 294] on div "Campaign Name Contains apts_" at bounding box center [401, 288] width 466 height 31
click at [774, 340] on button "Apply Filters" at bounding box center [776, 339] width 100 height 31
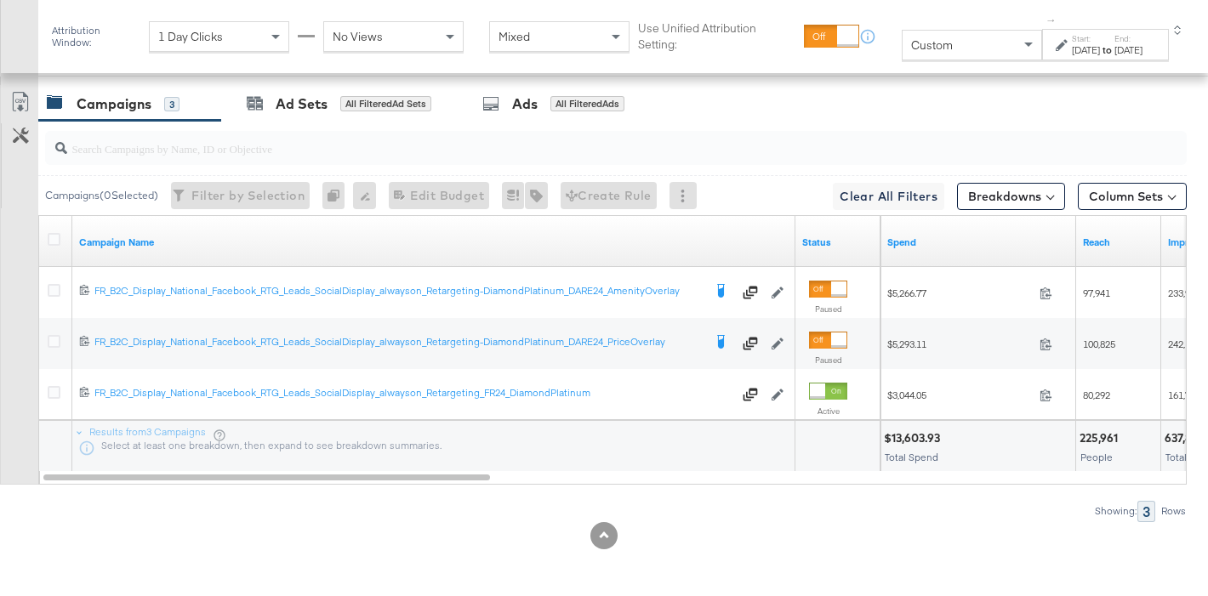
scroll to position [825, 0]
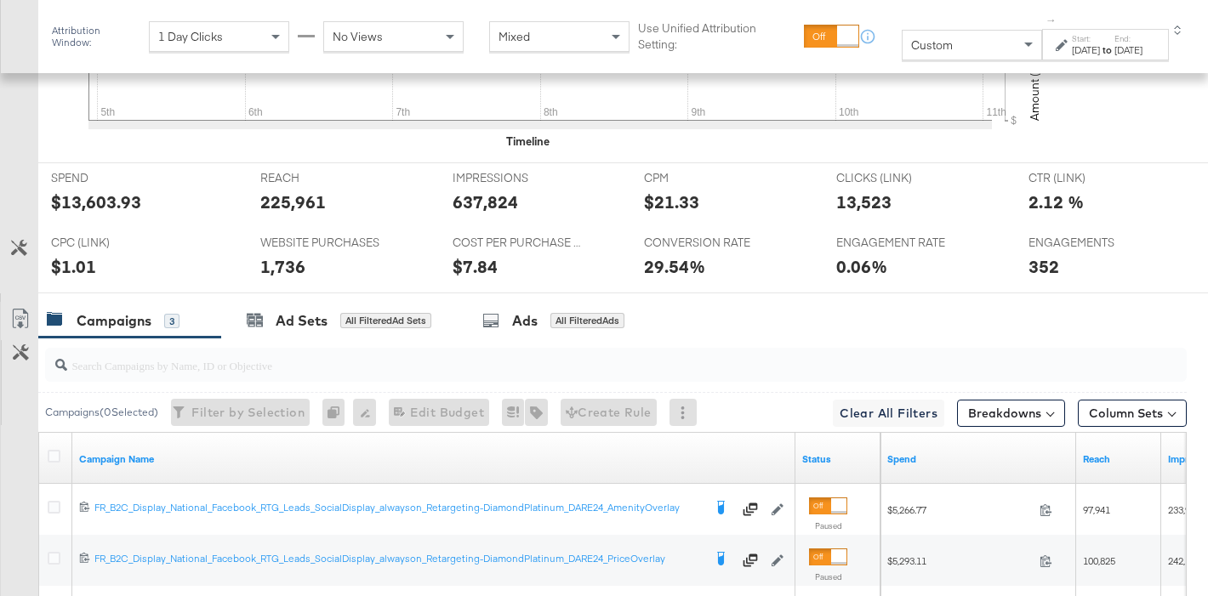
click at [106, 203] on div "$13,603.93" at bounding box center [96, 202] width 90 height 25
click at [300, 199] on div "225,961" at bounding box center [293, 202] width 66 height 25
click at [499, 197] on div "637,824" at bounding box center [486, 202] width 66 height 25
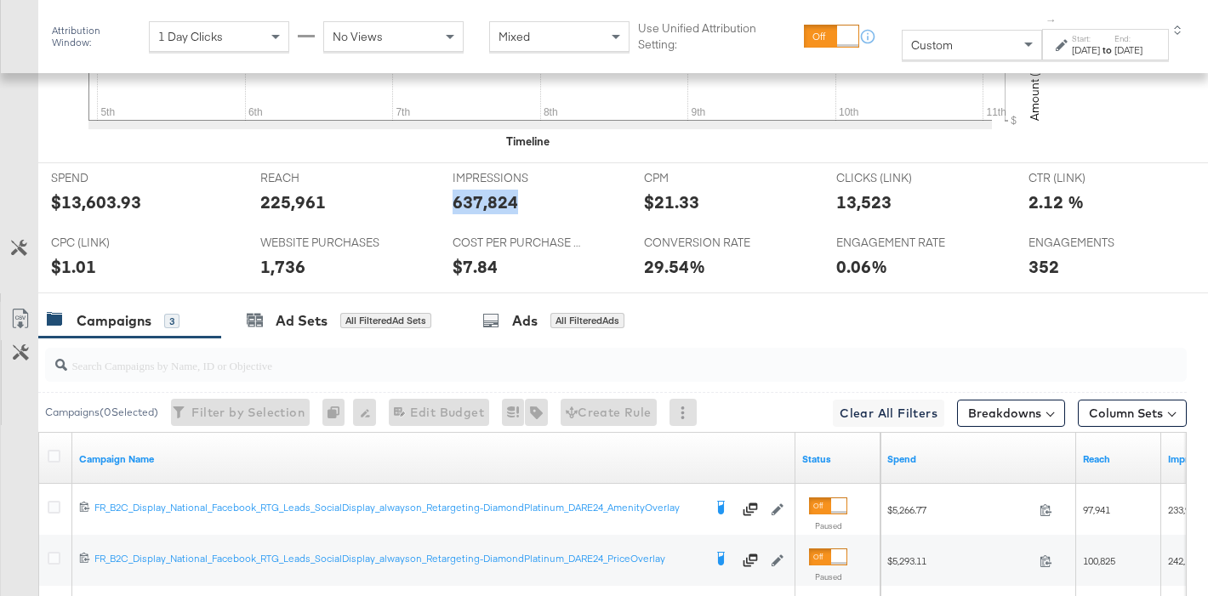
click at [499, 197] on div "637,824" at bounding box center [486, 202] width 66 height 25
click at [862, 210] on div "13,523" at bounding box center [863, 202] width 55 height 25
click at [862, 203] on div "13,523" at bounding box center [863, 202] width 55 height 25
click at [288, 264] on div "1,736" at bounding box center [282, 266] width 45 height 25
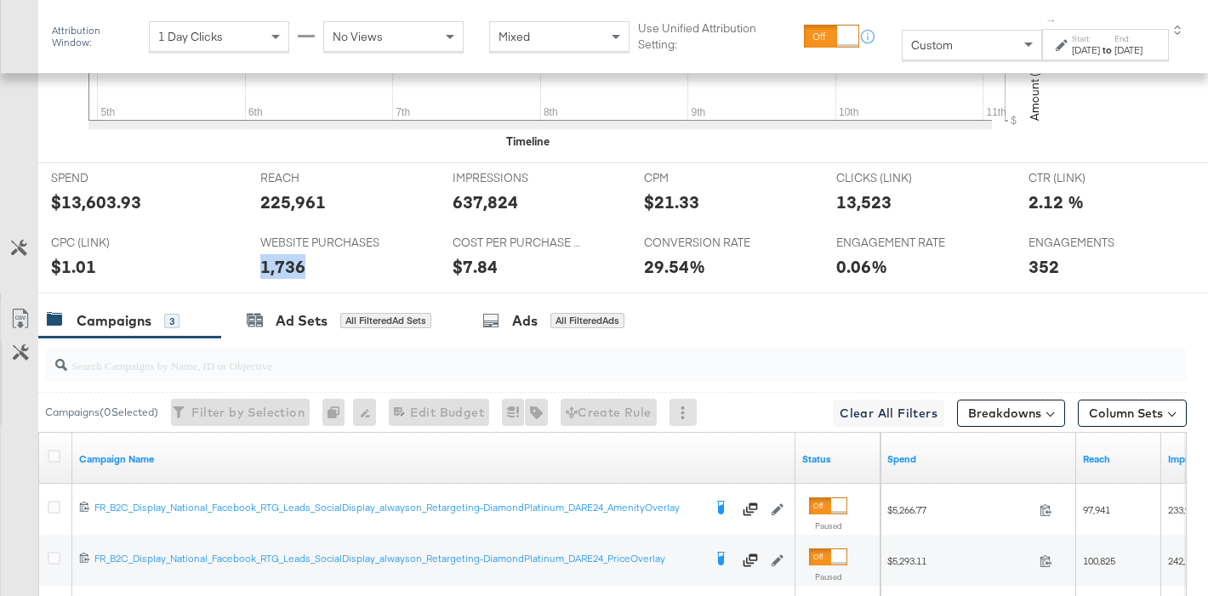
click at [288, 264] on div "1,736" at bounding box center [282, 266] width 45 height 25
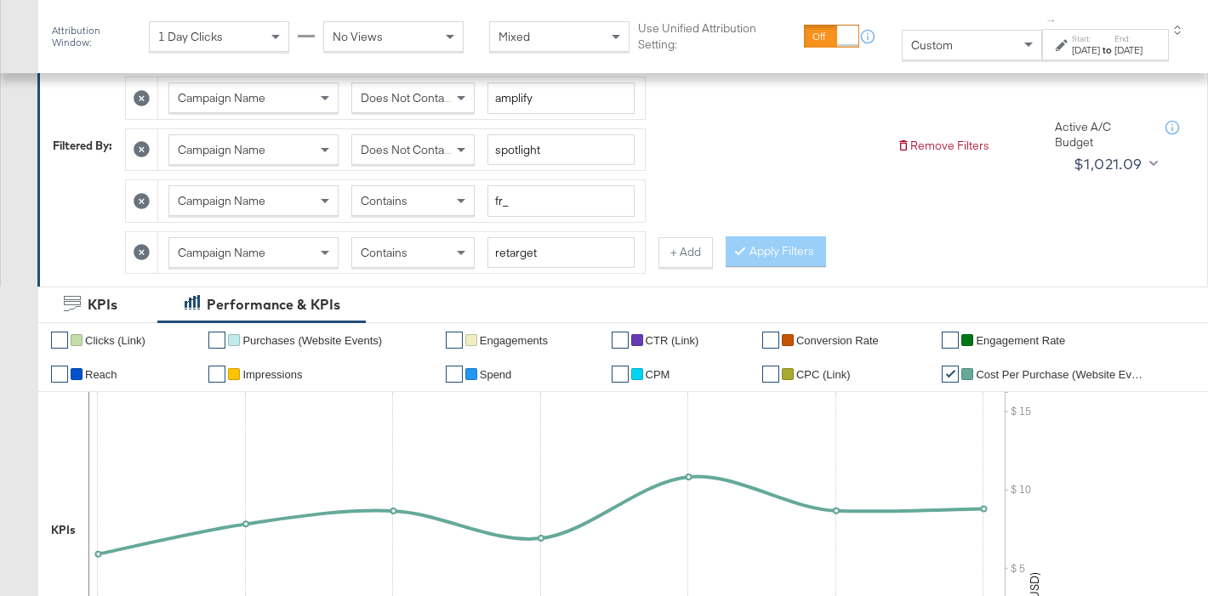
scroll to position [297, 0]
click at [450, 265] on div "Contains" at bounding box center [413, 254] width 122 height 29
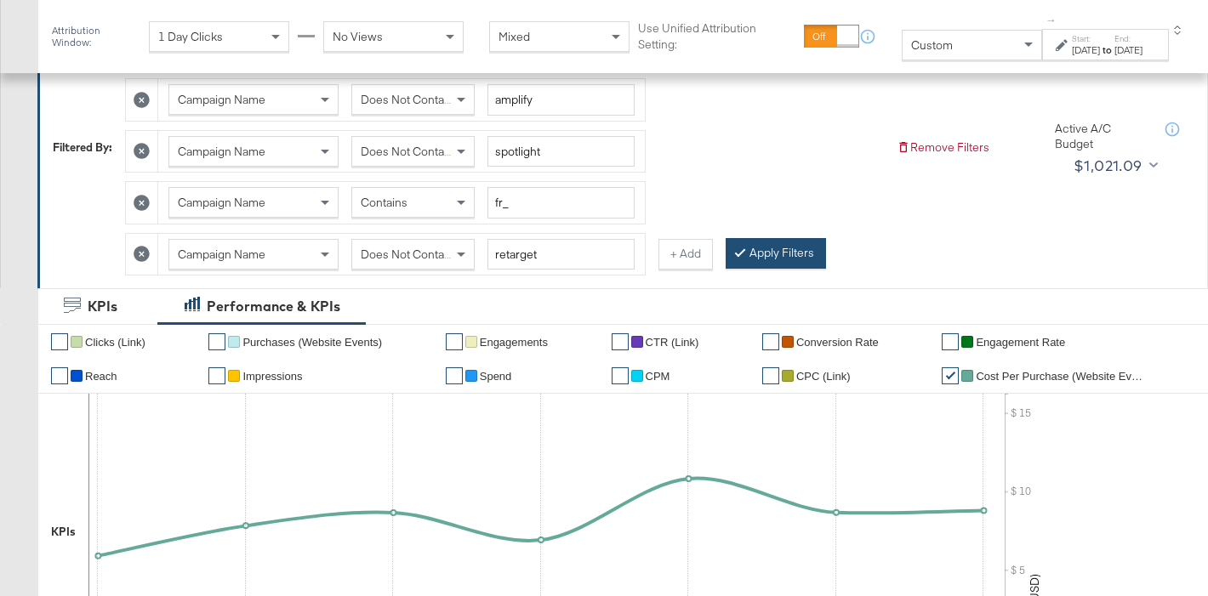
click at [762, 262] on button "Apply Filters" at bounding box center [776, 253] width 100 height 31
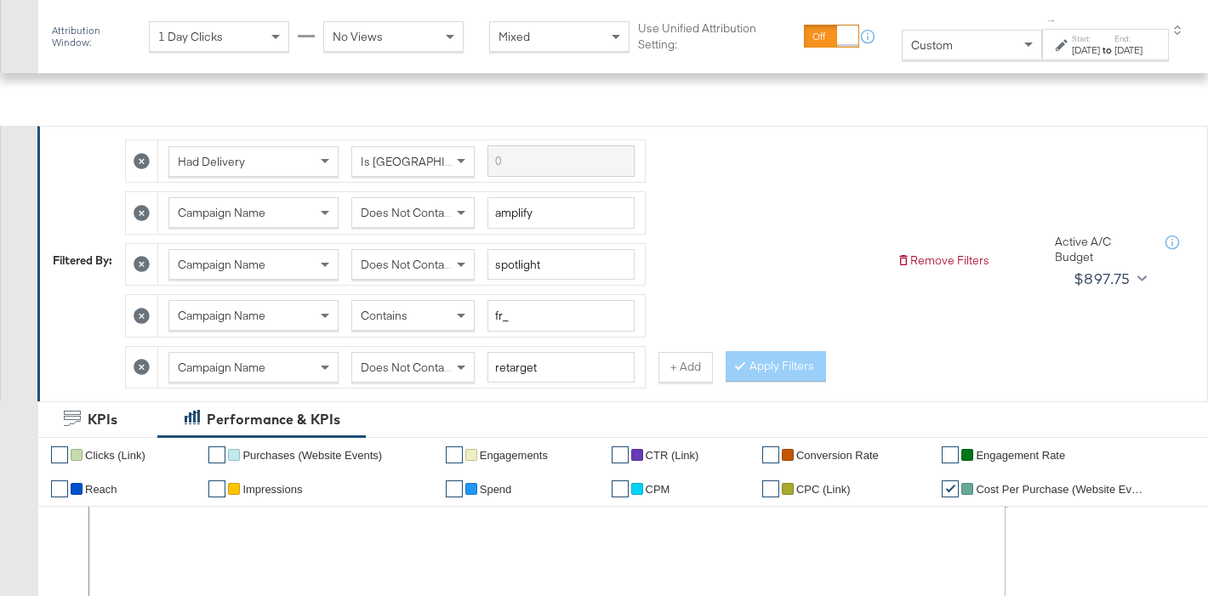
scroll to position [409, 0]
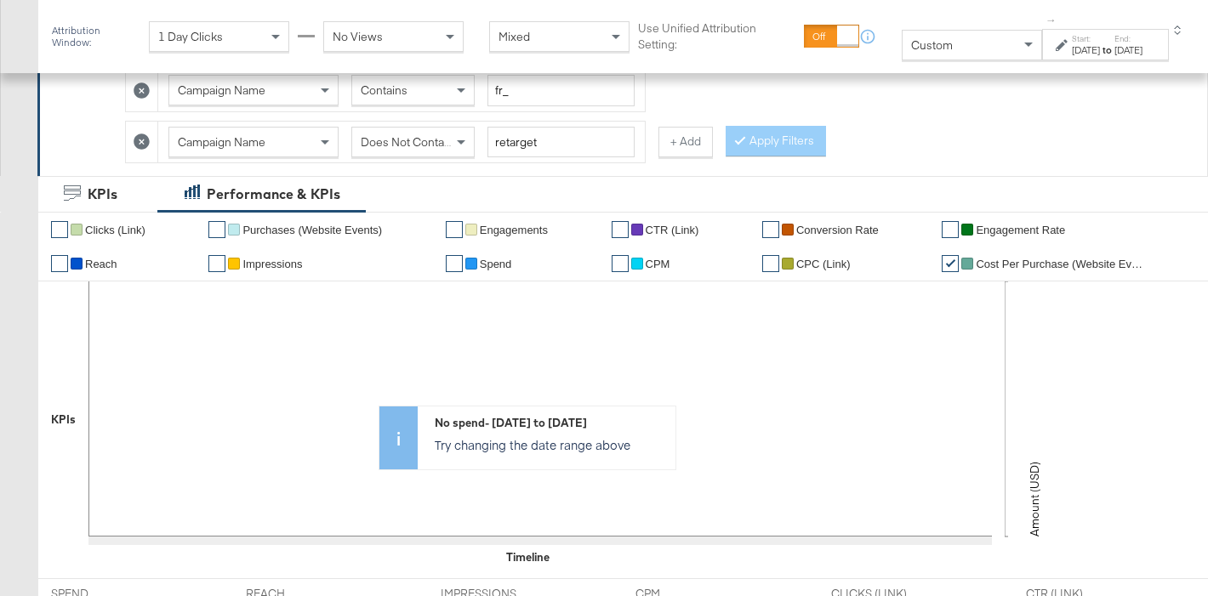
click at [441, 147] on span "Does Not Contain" at bounding box center [407, 141] width 93 height 15
drag, startPoint x: 505, startPoint y: 95, endPoint x: 480, endPoint y: 94, distance: 25.6
click at [480, 94] on div "Campaign Name Contains fr_" at bounding box center [401, 90] width 466 height 31
click at [780, 147] on button "Apply Filters" at bounding box center [776, 141] width 100 height 31
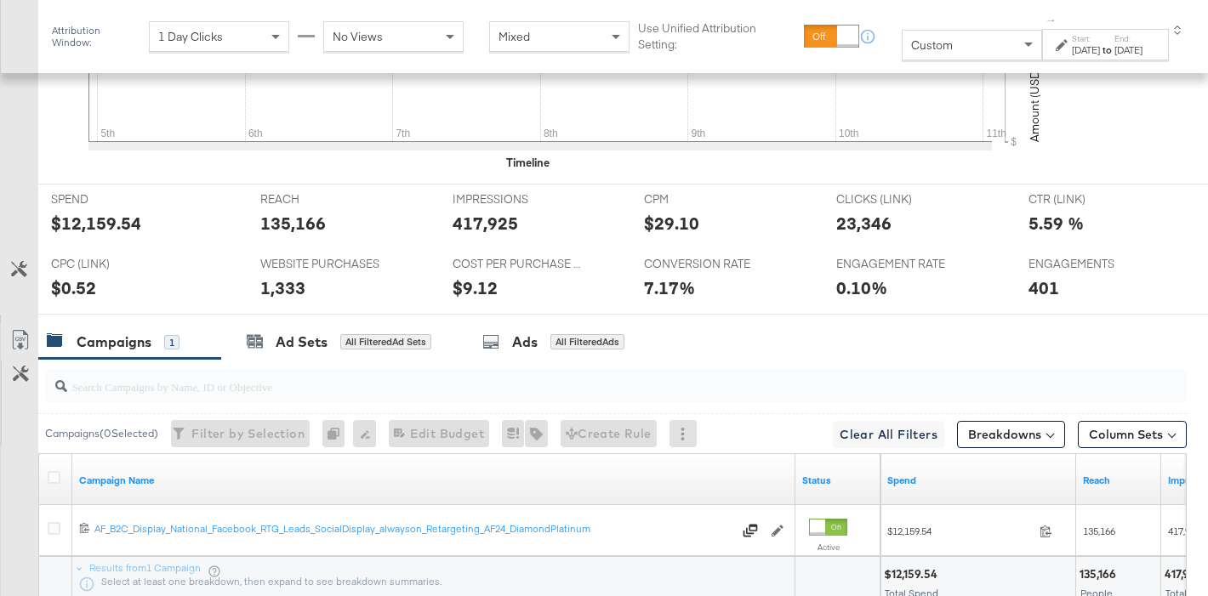
scroll to position [927, 0]
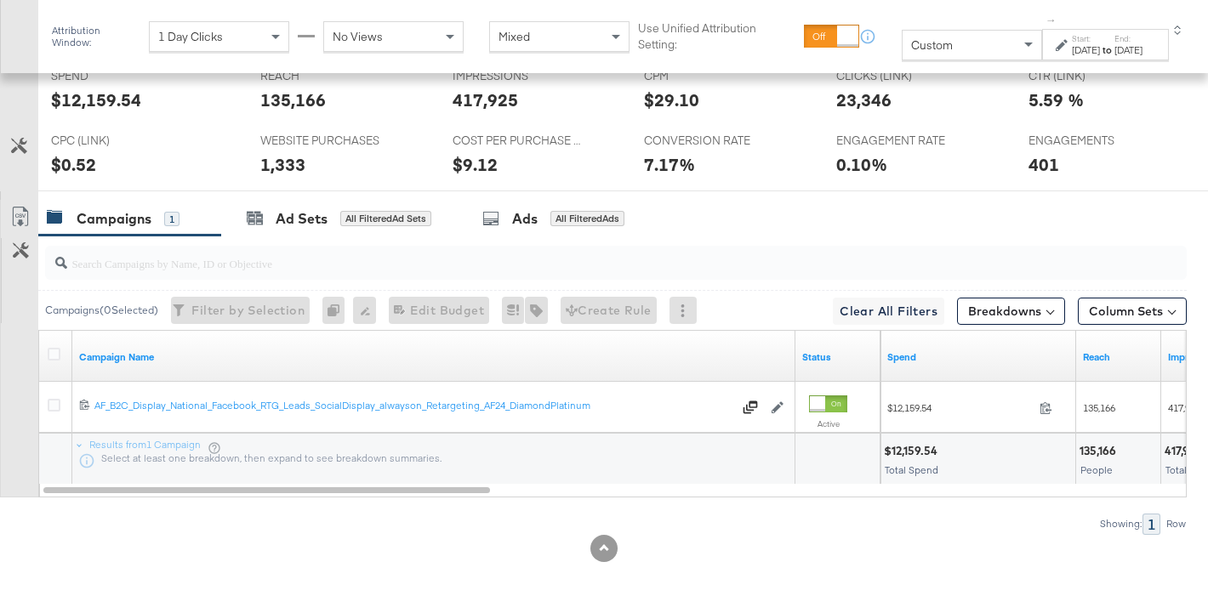
click at [94, 106] on div "$12,159.54" at bounding box center [96, 100] width 90 height 25
click at [291, 99] on div "135,166" at bounding box center [293, 100] width 66 height 25
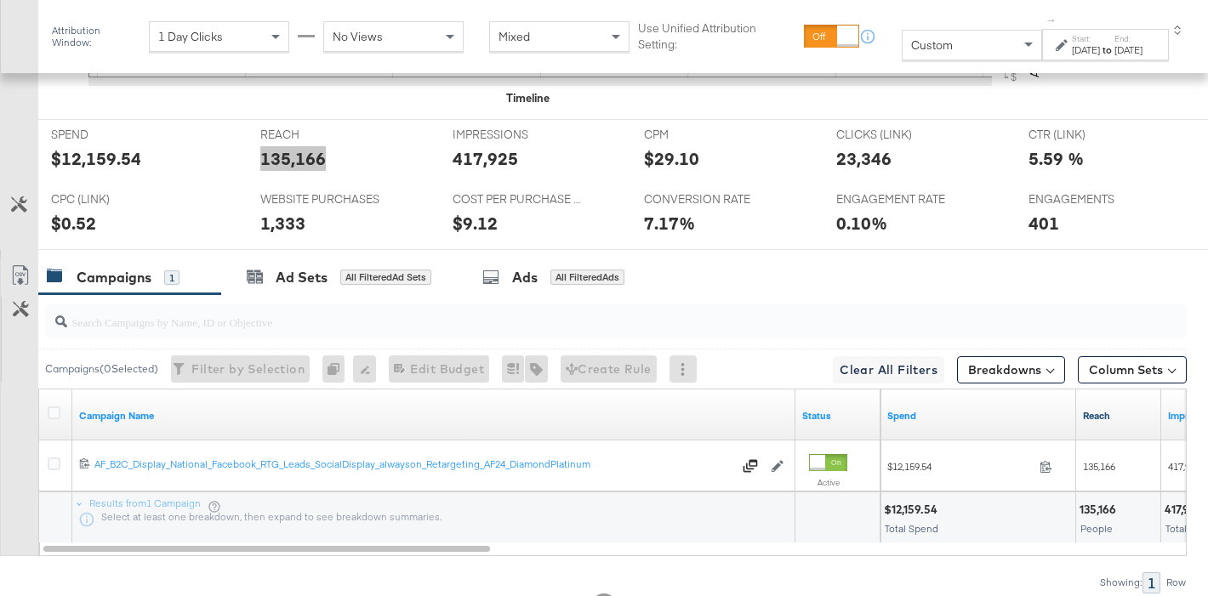
scroll to position [865, 0]
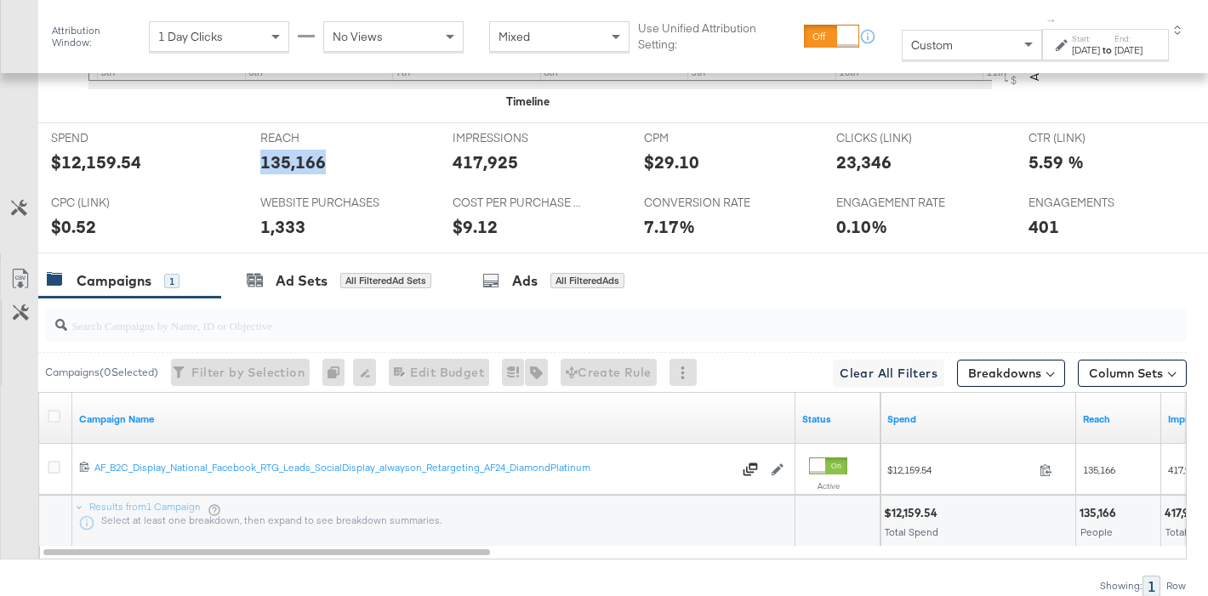
click at [470, 163] on div "417,925" at bounding box center [486, 162] width 66 height 25
click at [876, 157] on div "23,346" at bounding box center [863, 162] width 55 height 25
click at [279, 225] on div "1,333" at bounding box center [282, 226] width 45 height 25
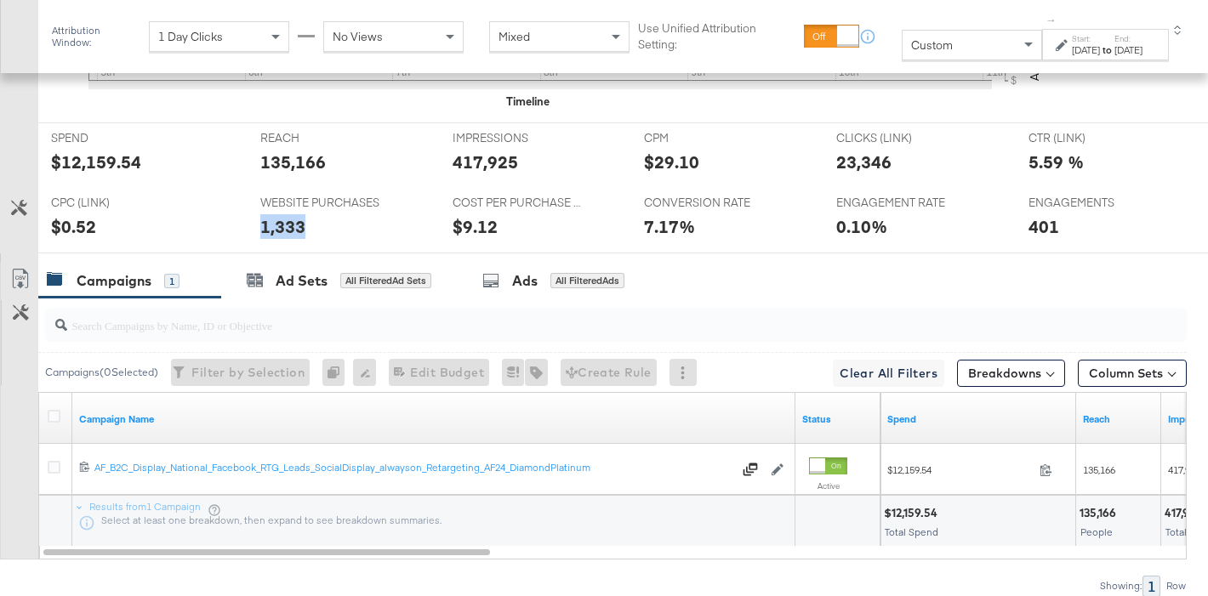
click at [279, 225] on div "1,333" at bounding box center [282, 226] width 45 height 25
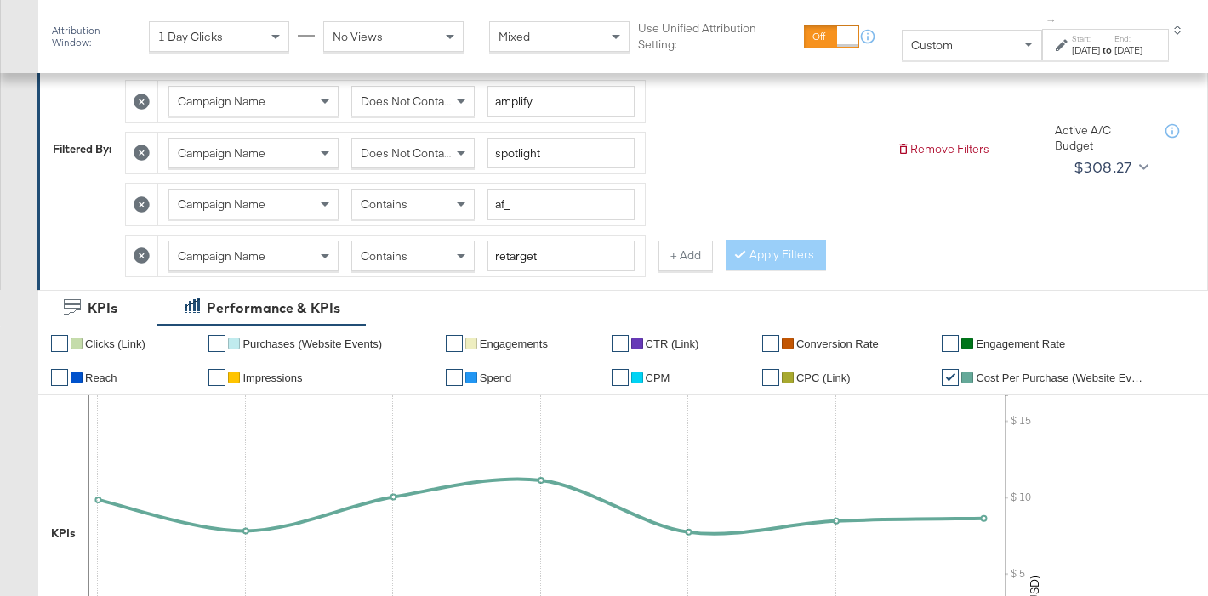
scroll to position [297, 0]
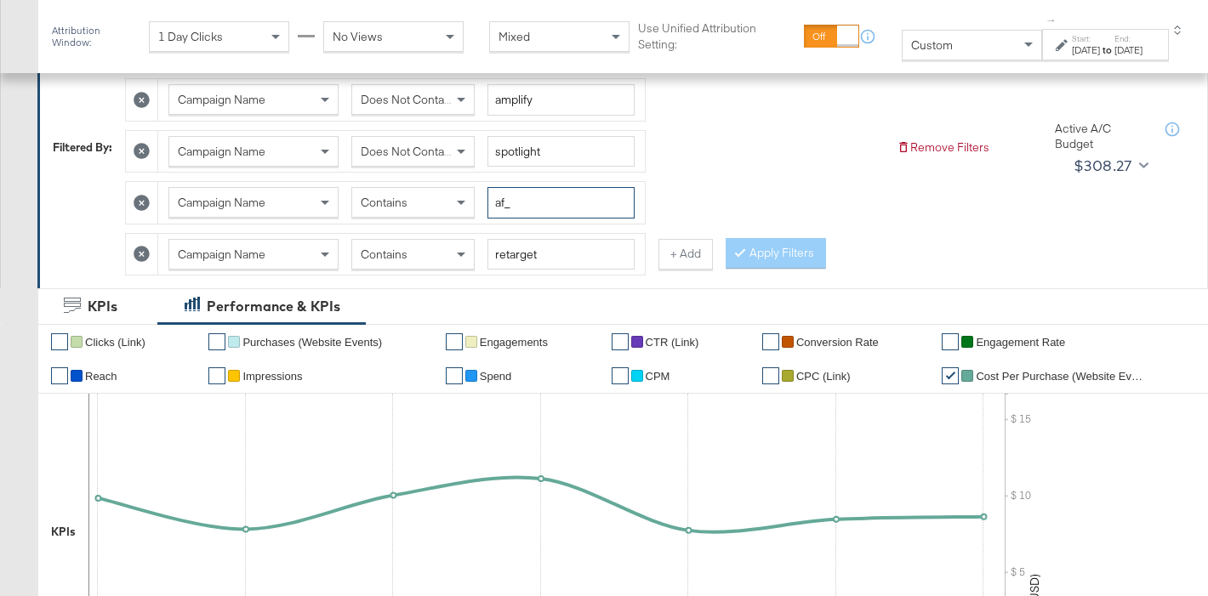
drag, startPoint x: 506, startPoint y: 205, endPoint x: 484, endPoint y: 203, distance: 22.2
click at [484, 203] on div "Campaign Name Contains af_" at bounding box center [401, 202] width 466 height 31
type input "ahl_"
click at [749, 251] on button "Apply Filters" at bounding box center [776, 253] width 100 height 31
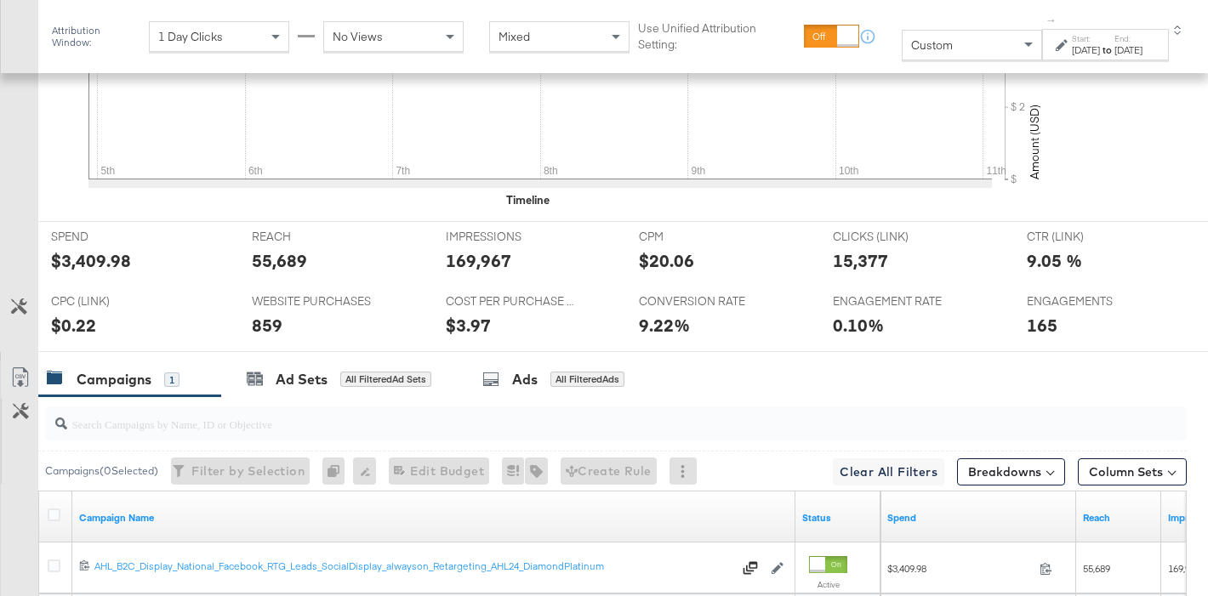
scroll to position [940, 0]
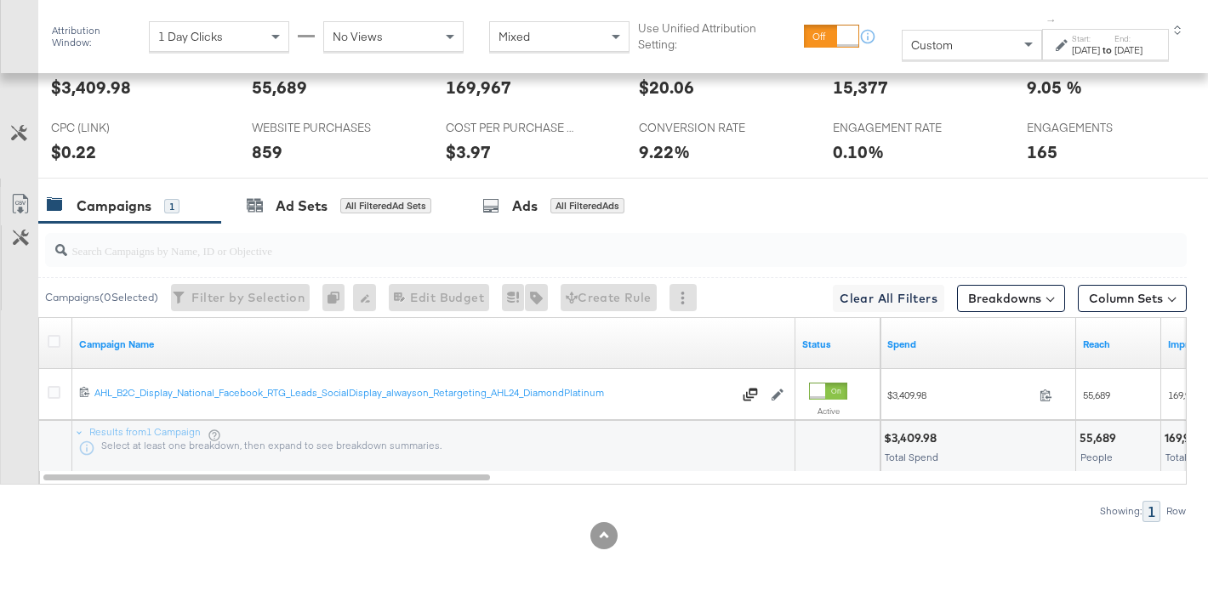
click at [98, 87] on div "$3,409.98" at bounding box center [91, 87] width 80 height 25
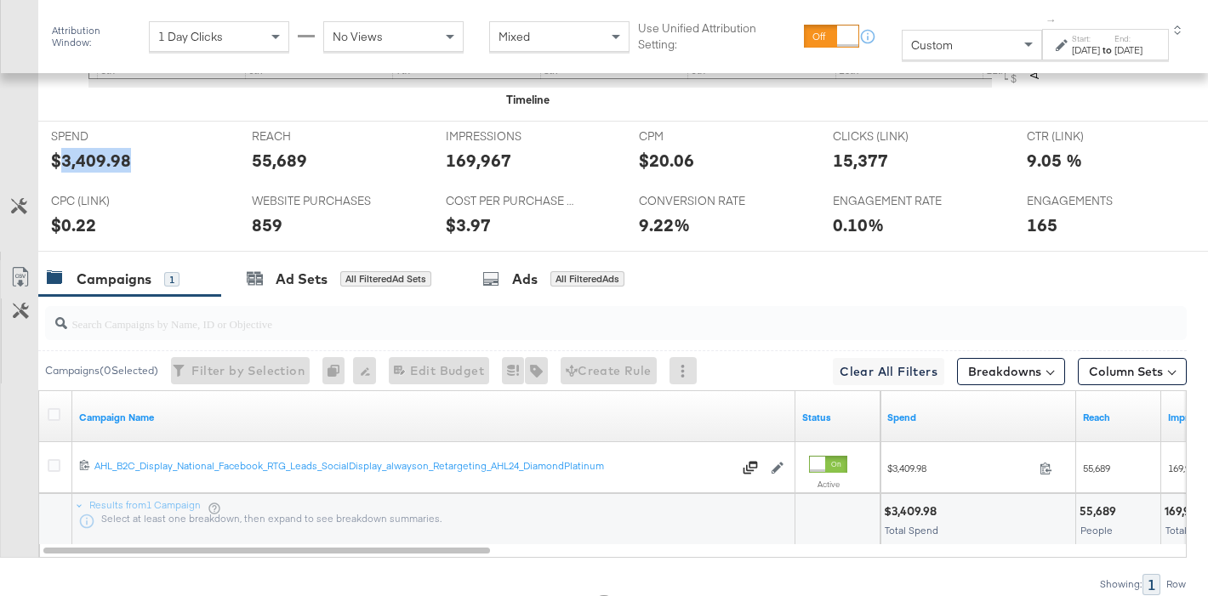
scroll to position [866, 0]
drag, startPoint x: 305, startPoint y: 157, endPoint x: 288, endPoint y: 160, distance: 17.2
click at [302, 157] on div "55,689" at bounding box center [336, 161] width 168 height 25
click at [288, 160] on div "55,689" at bounding box center [279, 161] width 55 height 25
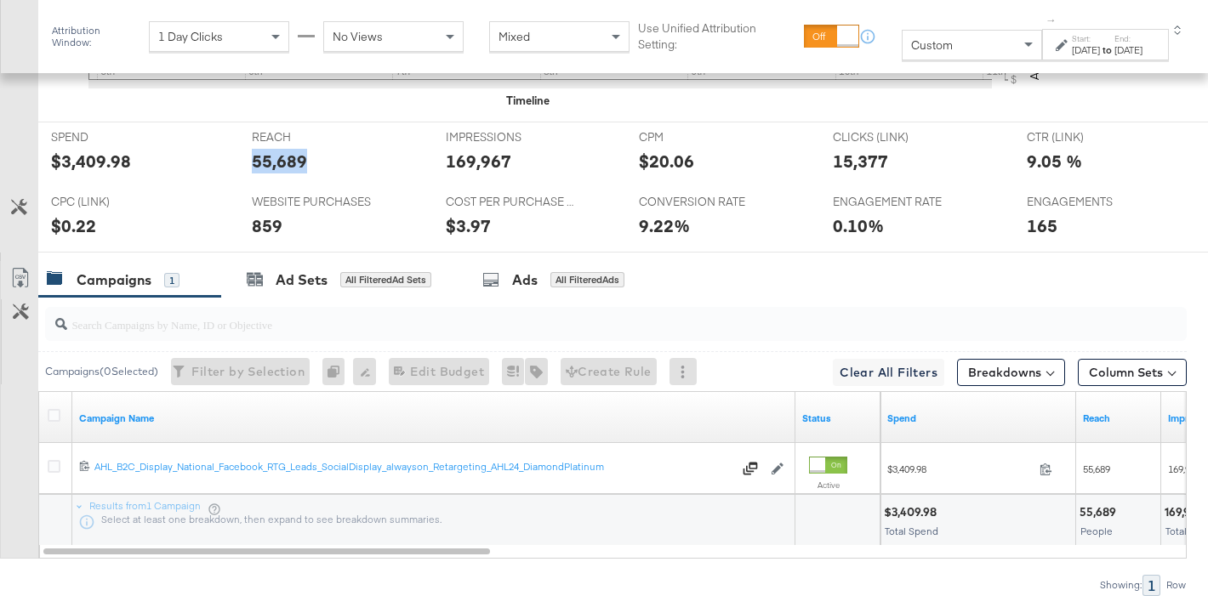
click at [288, 160] on div "55,689" at bounding box center [279, 161] width 55 height 25
click at [461, 158] on div "169,967" at bounding box center [479, 161] width 66 height 25
click at [850, 165] on div "15,377" at bounding box center [860, 161] width 55 height 25
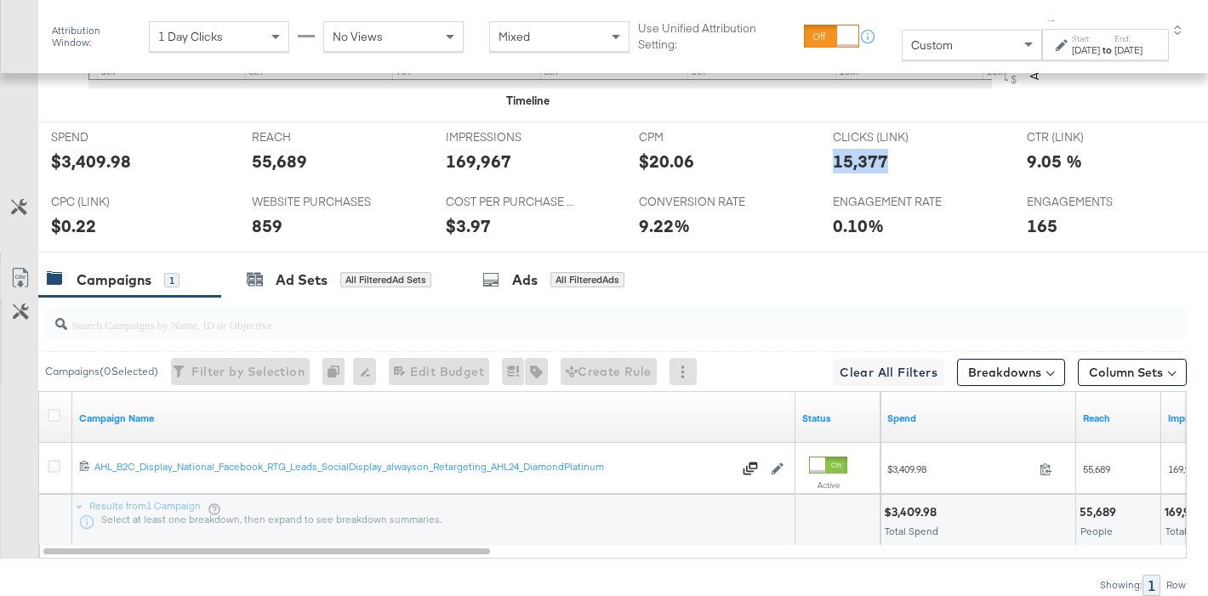
click at [266, 225] on div "859" at bounding box center [267, 226] width 31 height 25
click at [450, 244] on div "COST PER PURCHASE (WEBSITE EVENTS) COST PER PURCHASE (WEBSITE EVENTS) $3.97" at bounding box center [530, 219] width 194 height 65
